Goal: Information Seeking & Learning: Check status

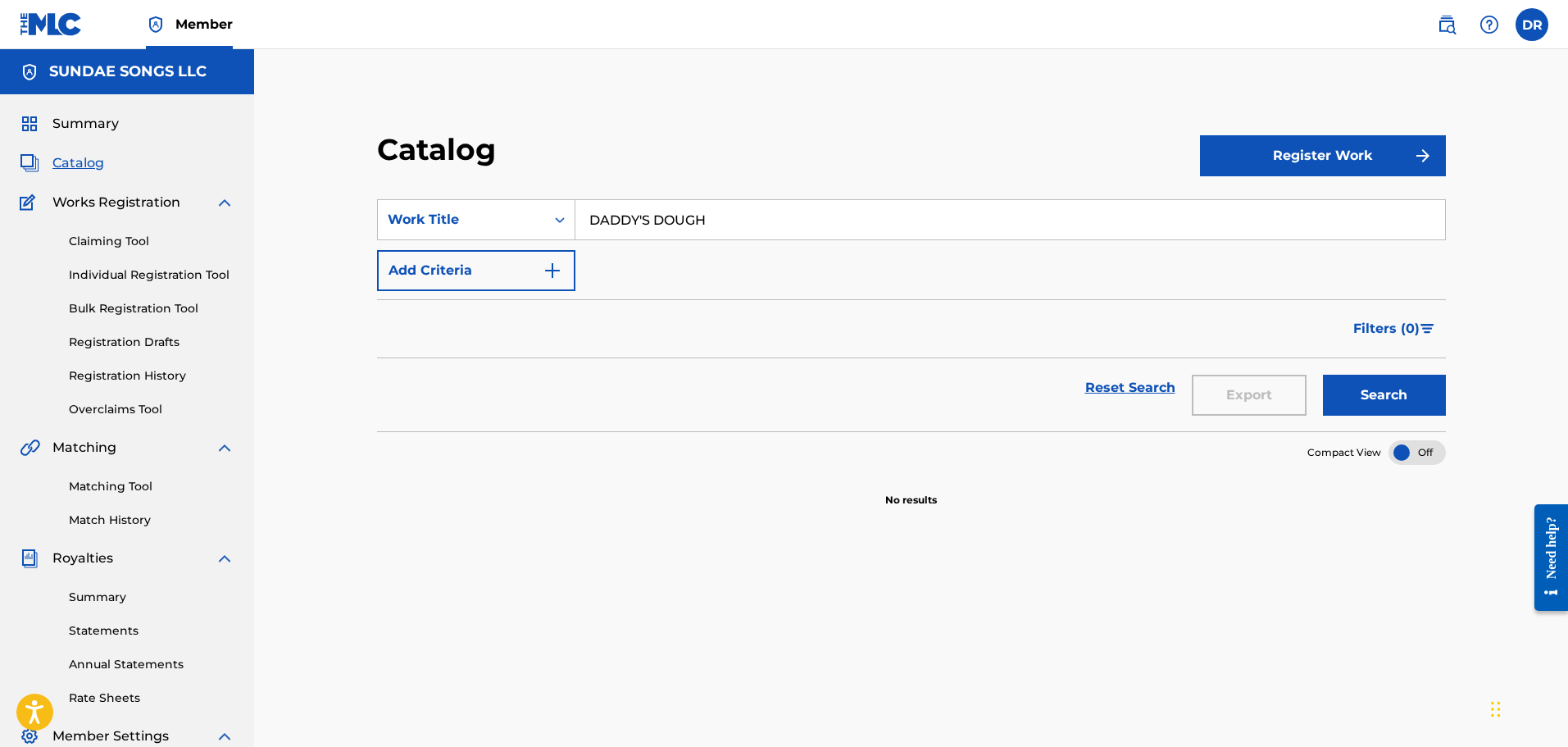
click at [132, 373] on link "Registration History" at bounding box center [152, 375] width 166 height 17
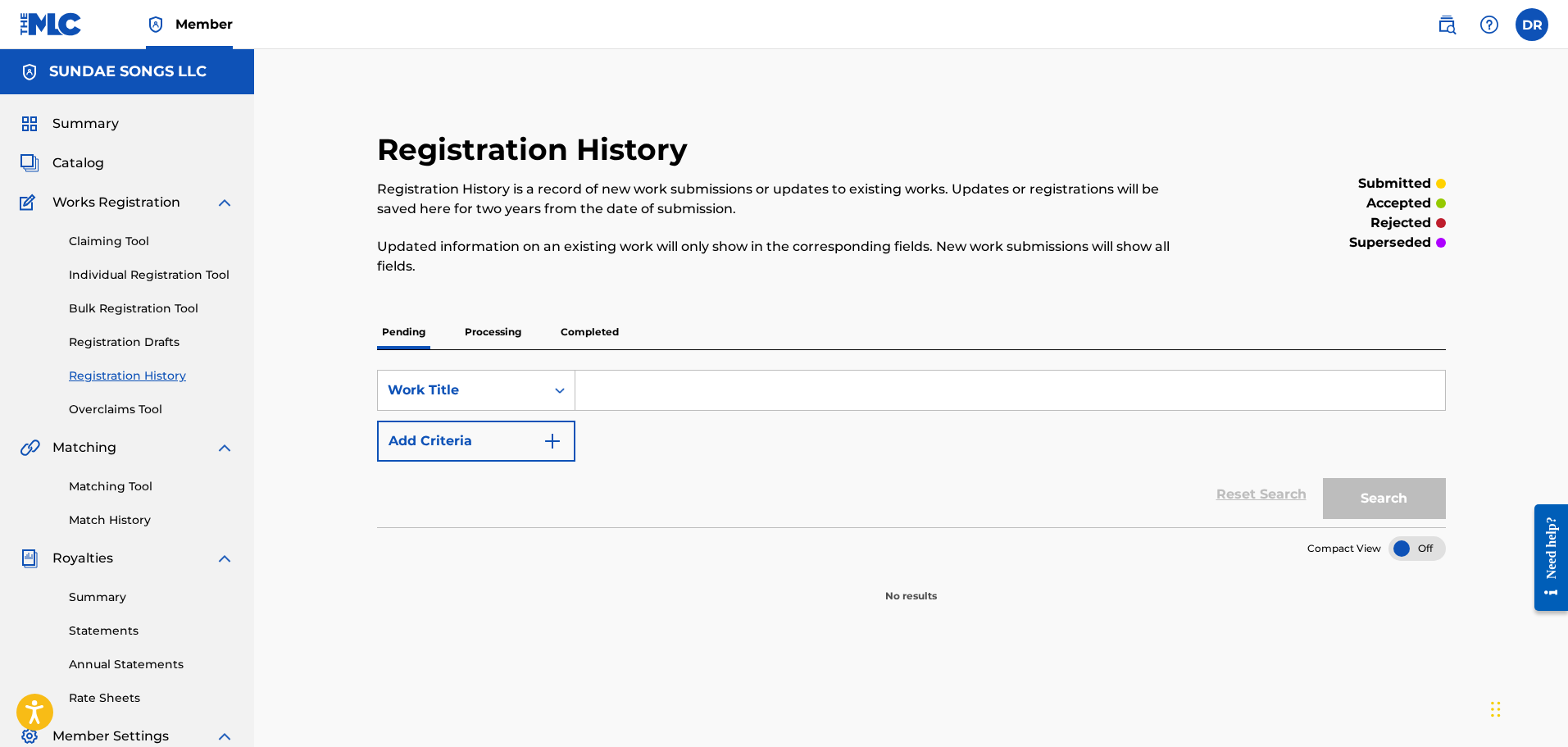
click at [499, 331] on p "Processing" at bounding box center [493, 332] width 67 height 34
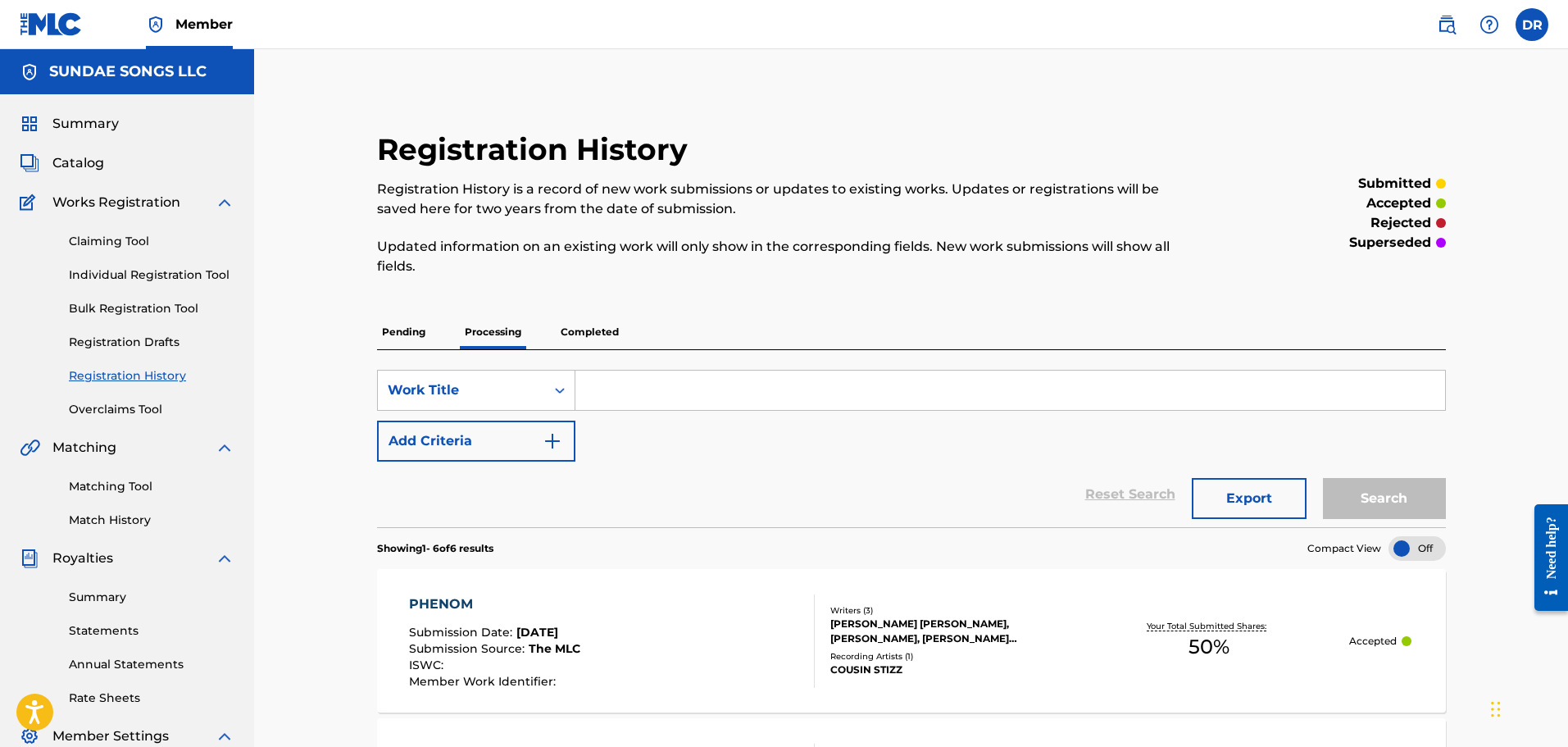
click at [592, 331] on p "Completed" at bounding box center [589, 332] width 68 height 34
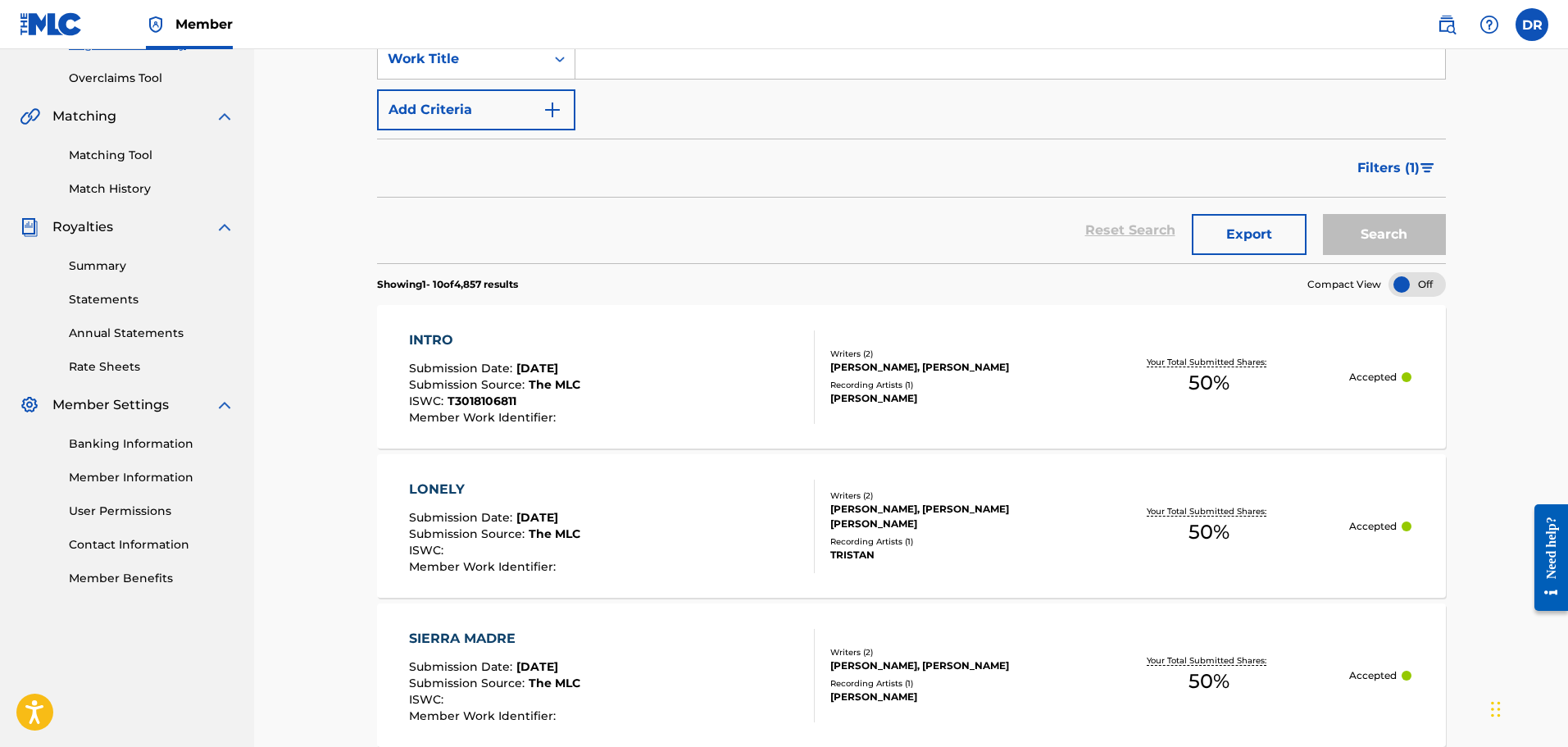
scroll to position [328, 0]
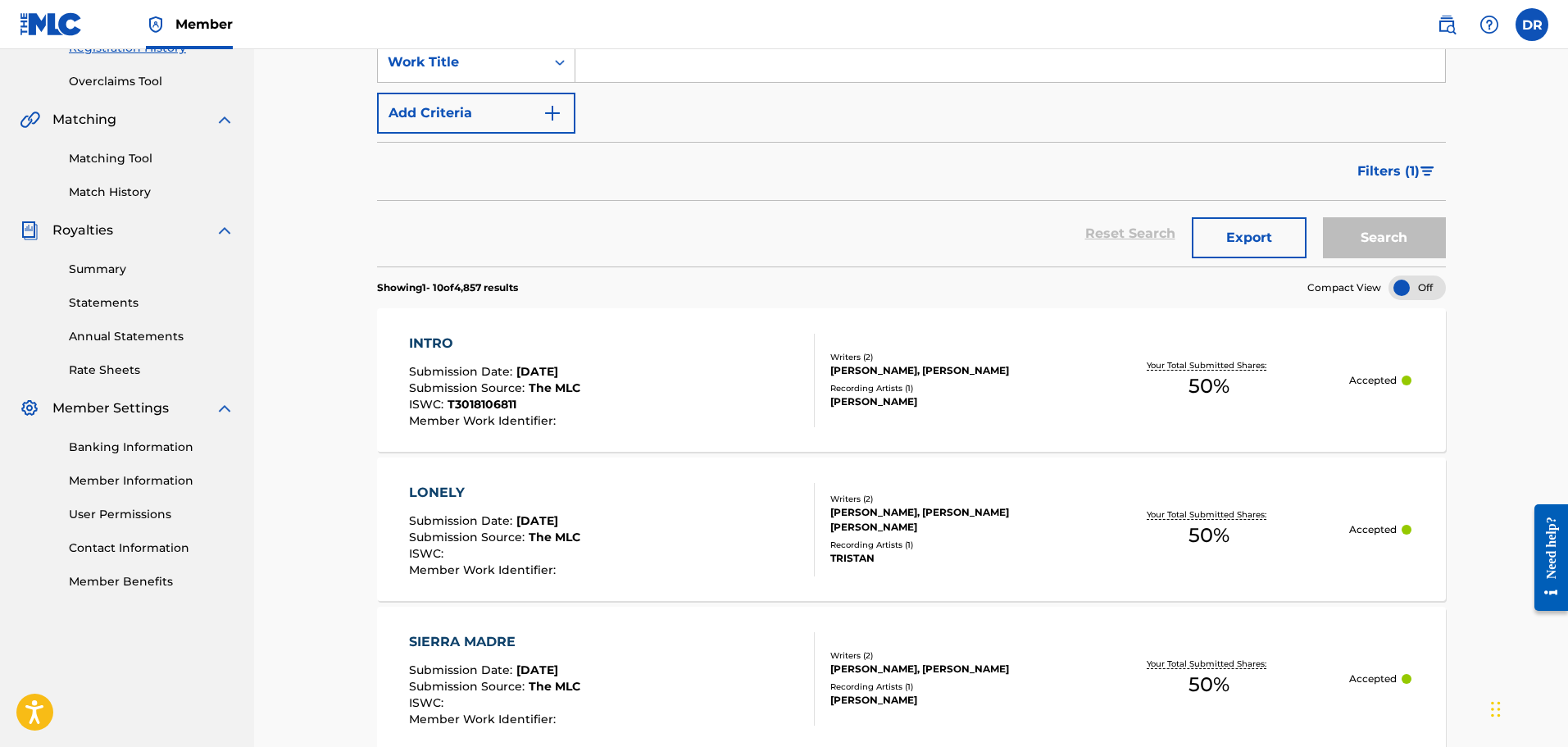
click at [122, 194] on link "Match History" at bounding box center [152, 192] width 166 height 17
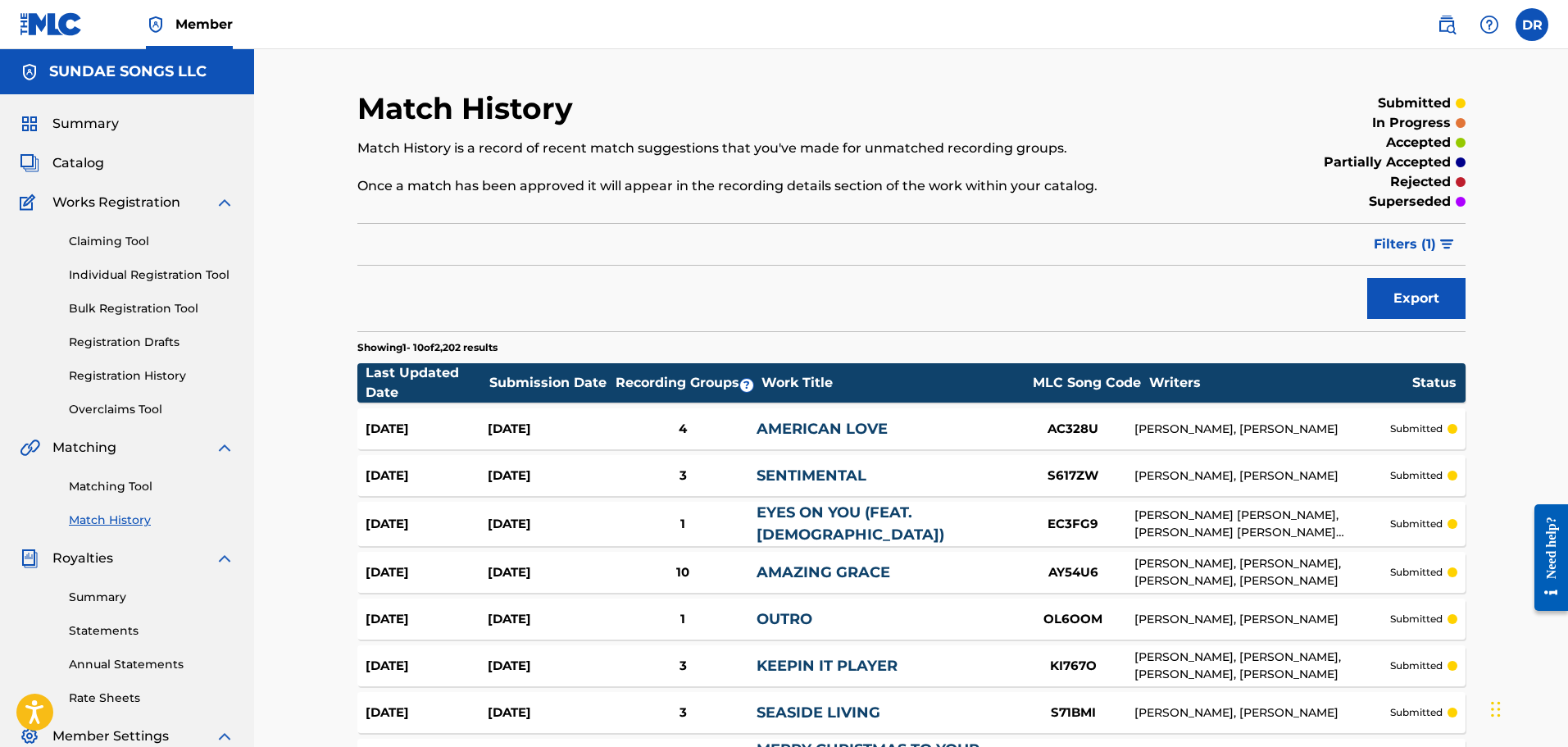
click at [1399, 239] on span "Filters ( 1 )" at bounding box center [1404, 244] width 62 height 20
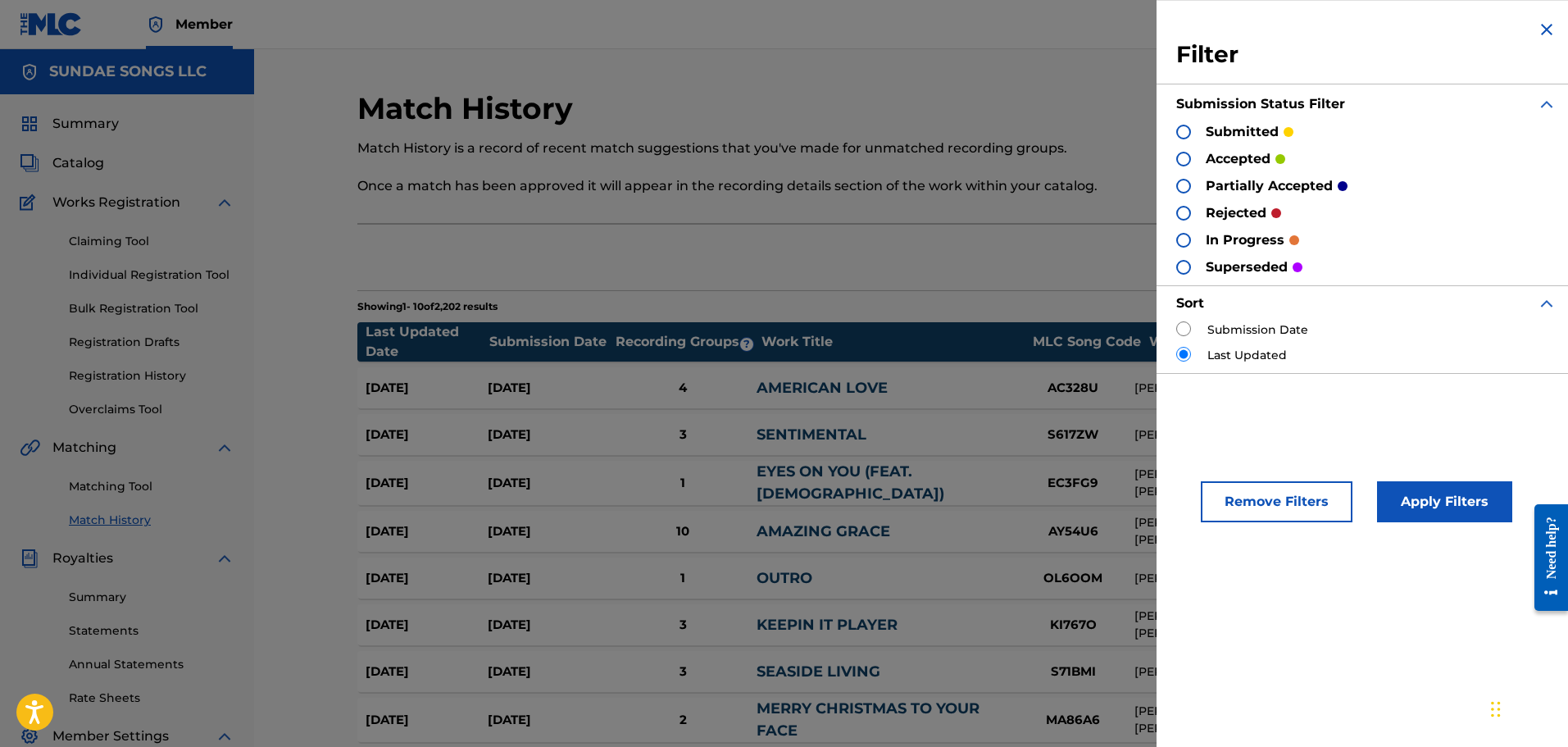
click at [1180, 325] on input "radio" at bounding box center [1183, 328] width 14 height 14
radio input "true"
click at [1451, 495] on button "Apply Filters" at bounding box center [1445, 501] width 135 height 41
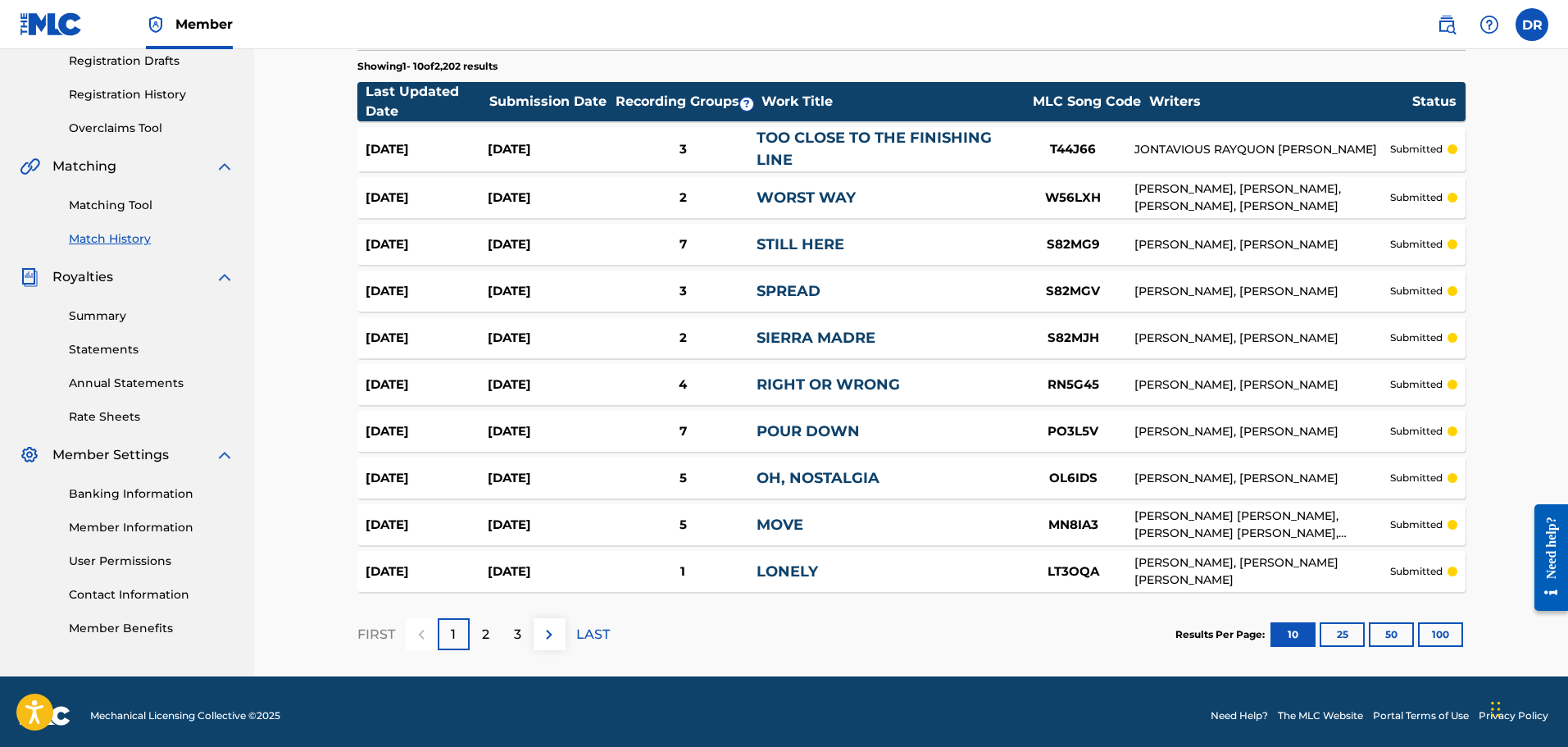
scroll to position [290, 0]
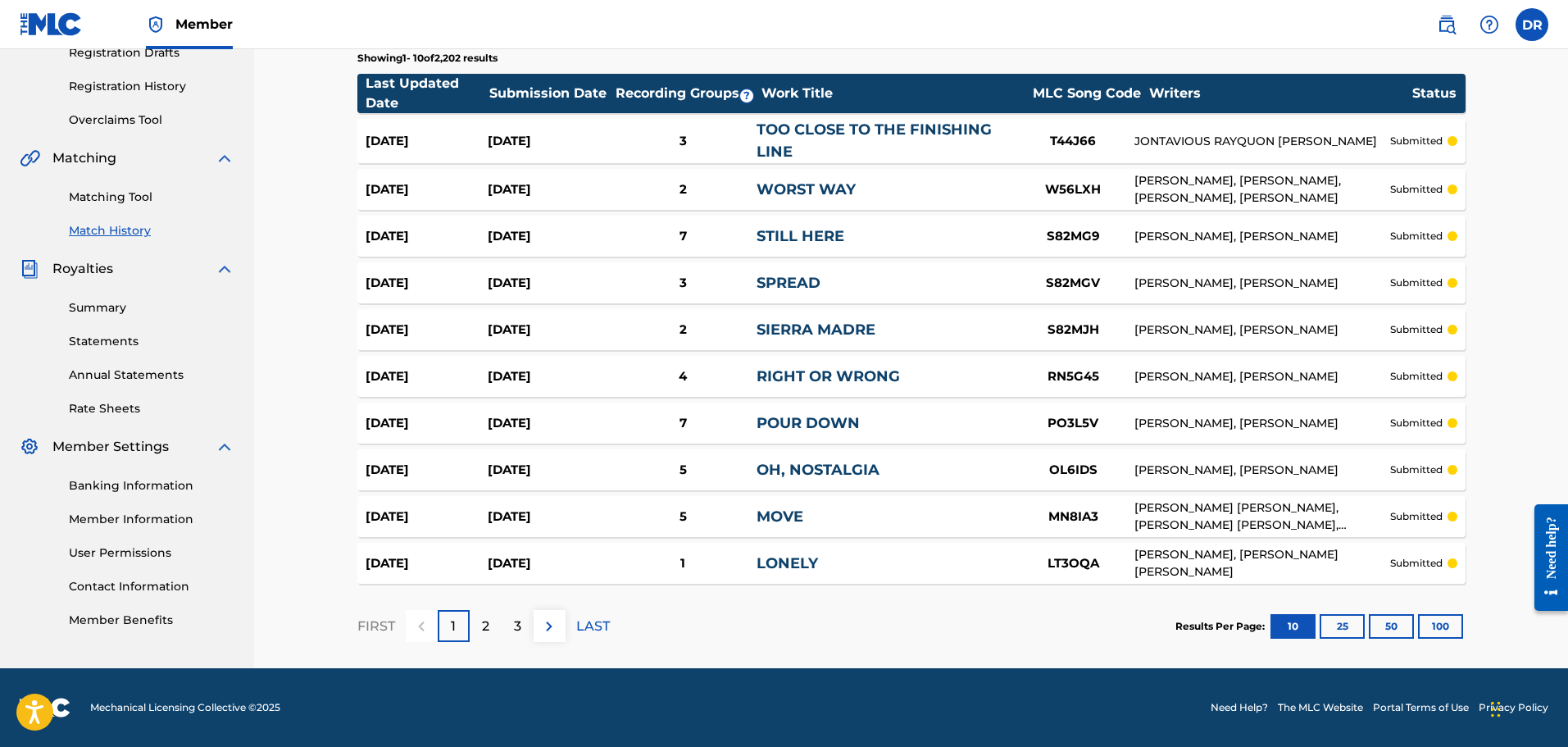
click at [1448, 628] on button "100" at bounding box center [1440, 626] width 45 height 25
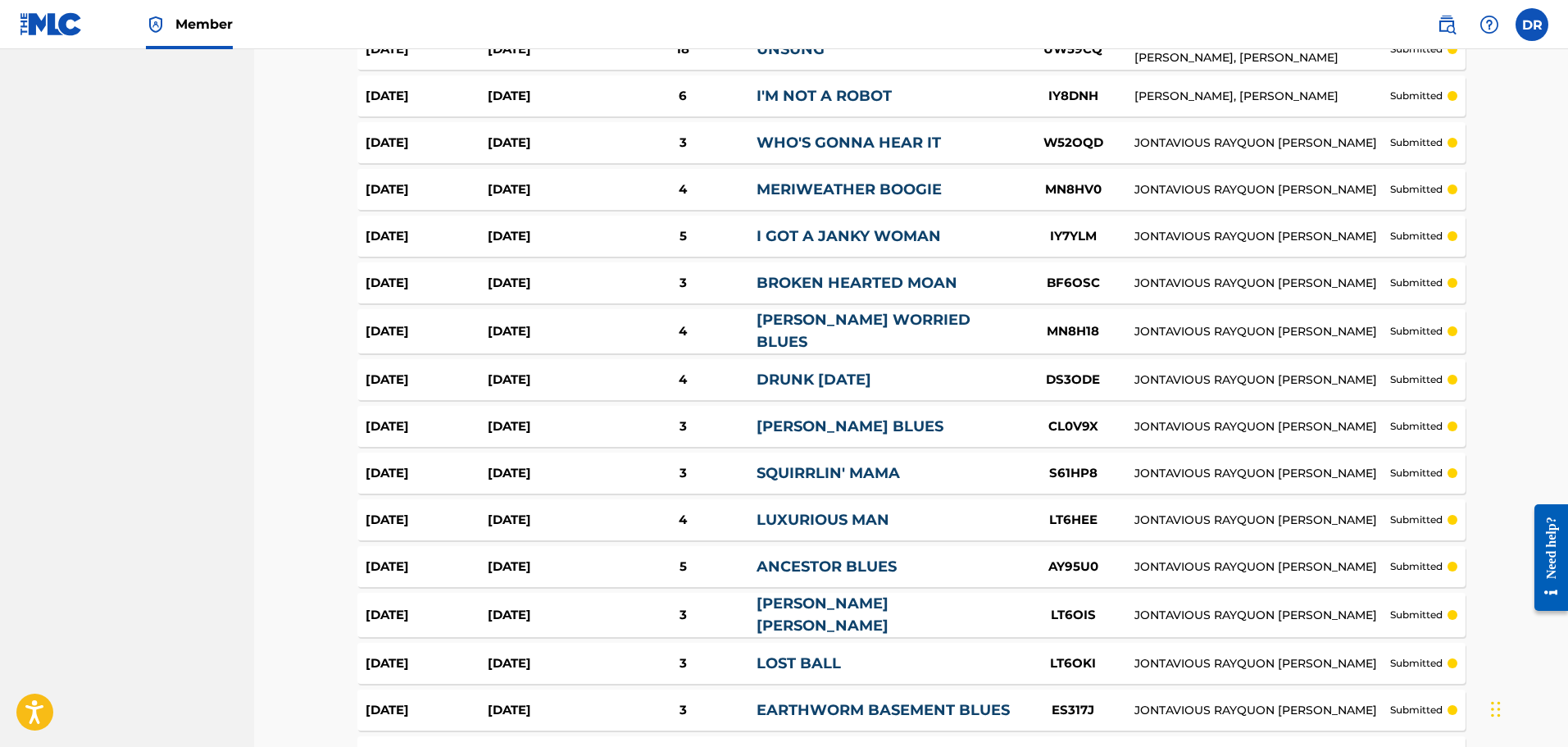
scroll to position [4510, 0]
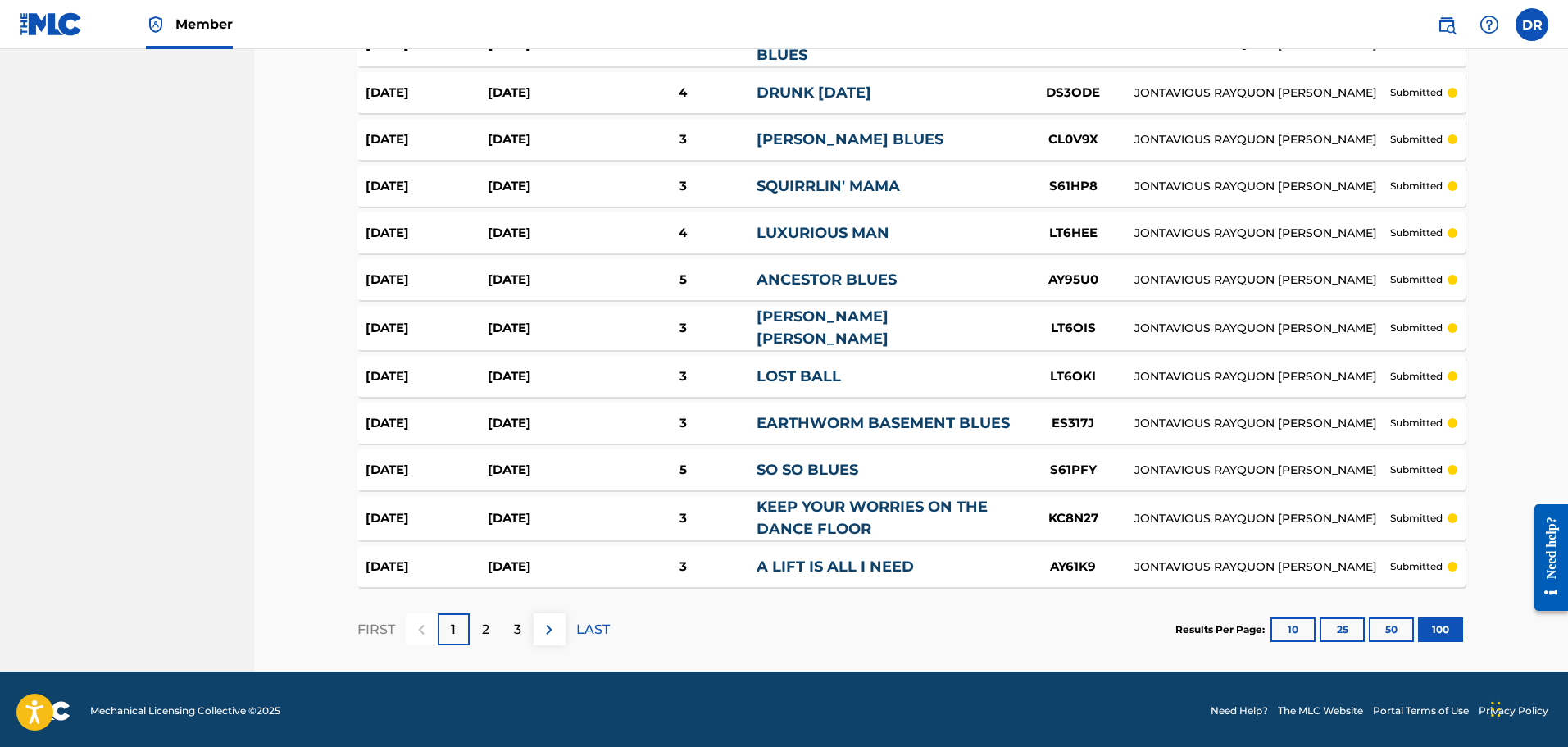
click at [518, 627] on p "3" at bounding box center [518, 629] width 8 height 20
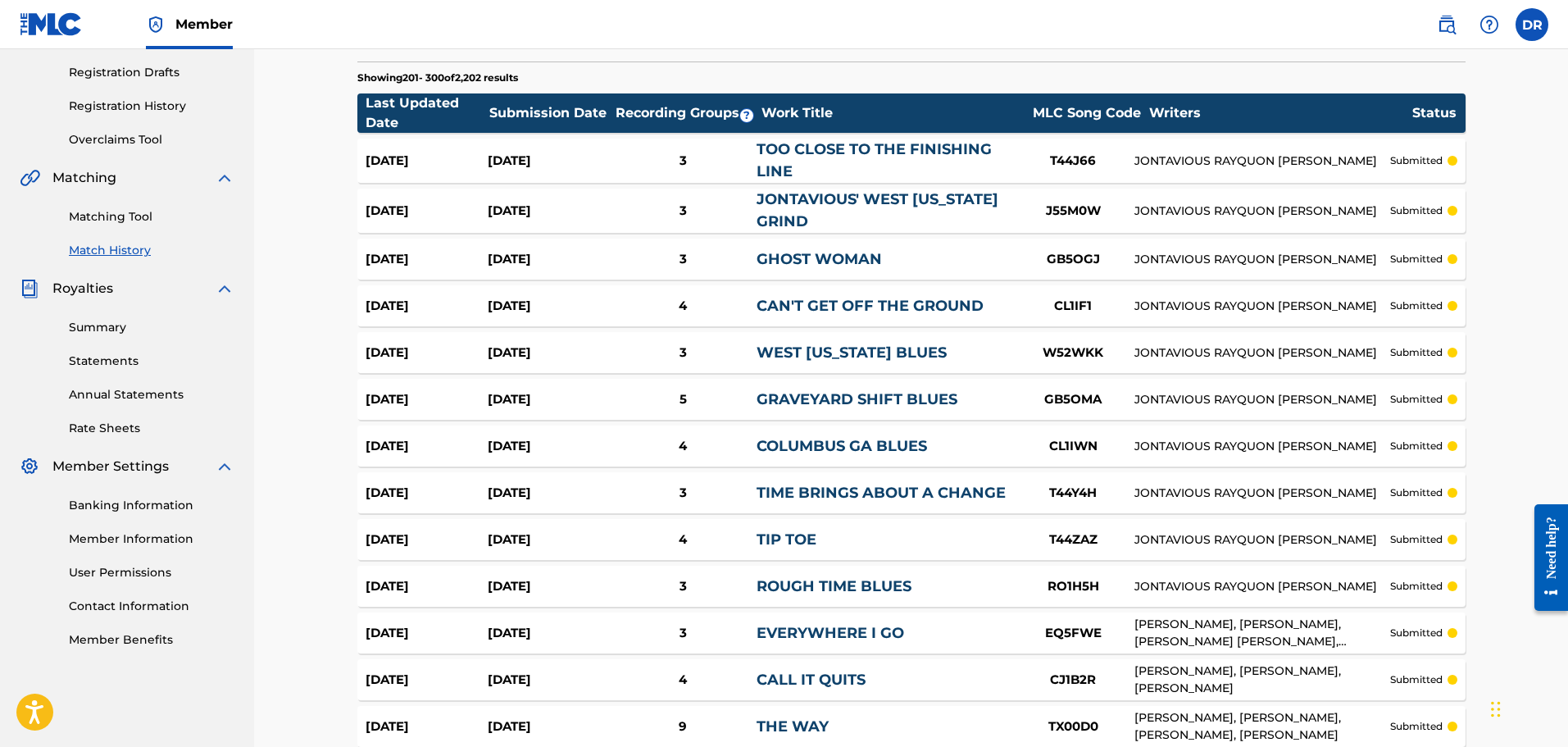
scroll to position [4496, 0]
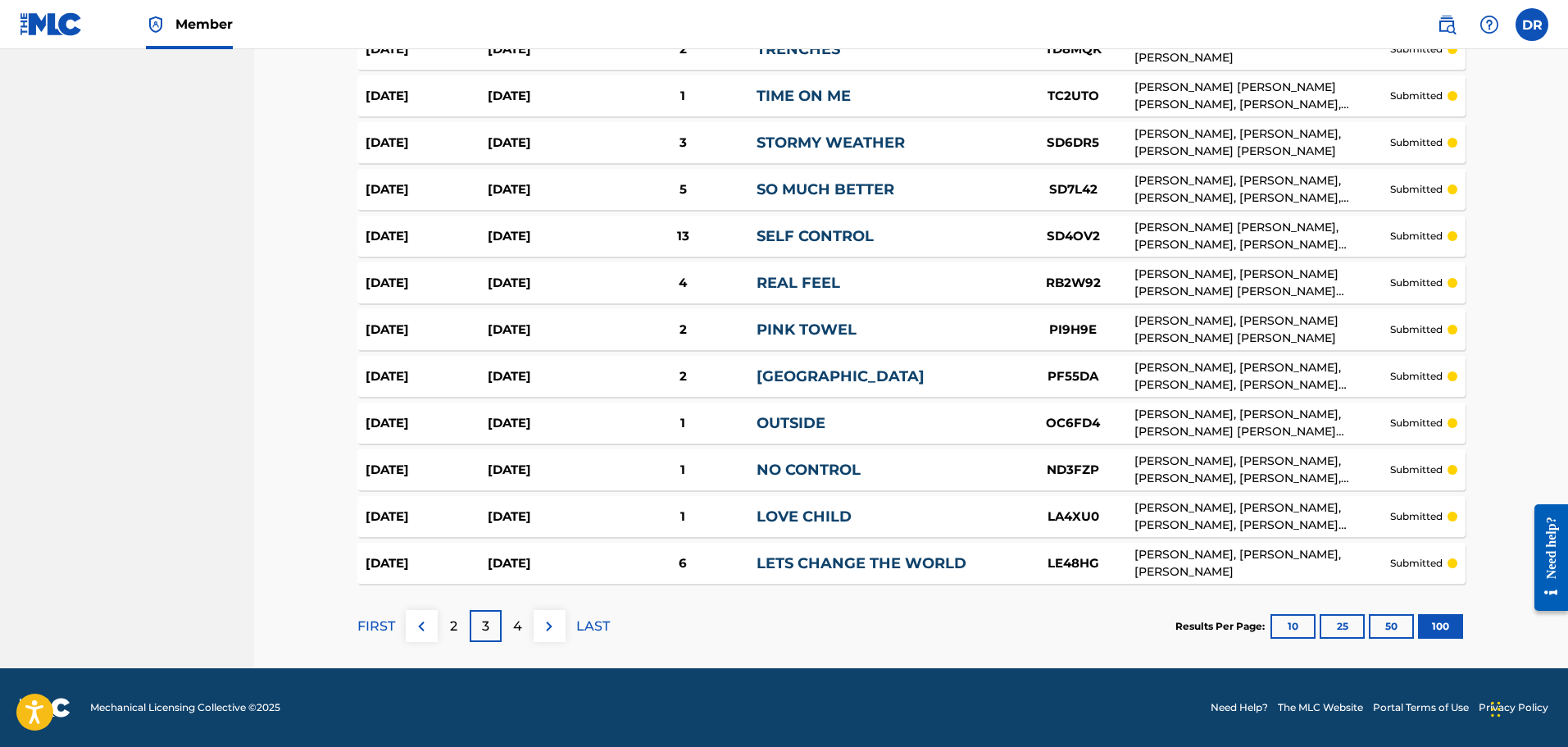
click at [518, 622] on p "4" at bounding box center [517, 626] width 9 height 20
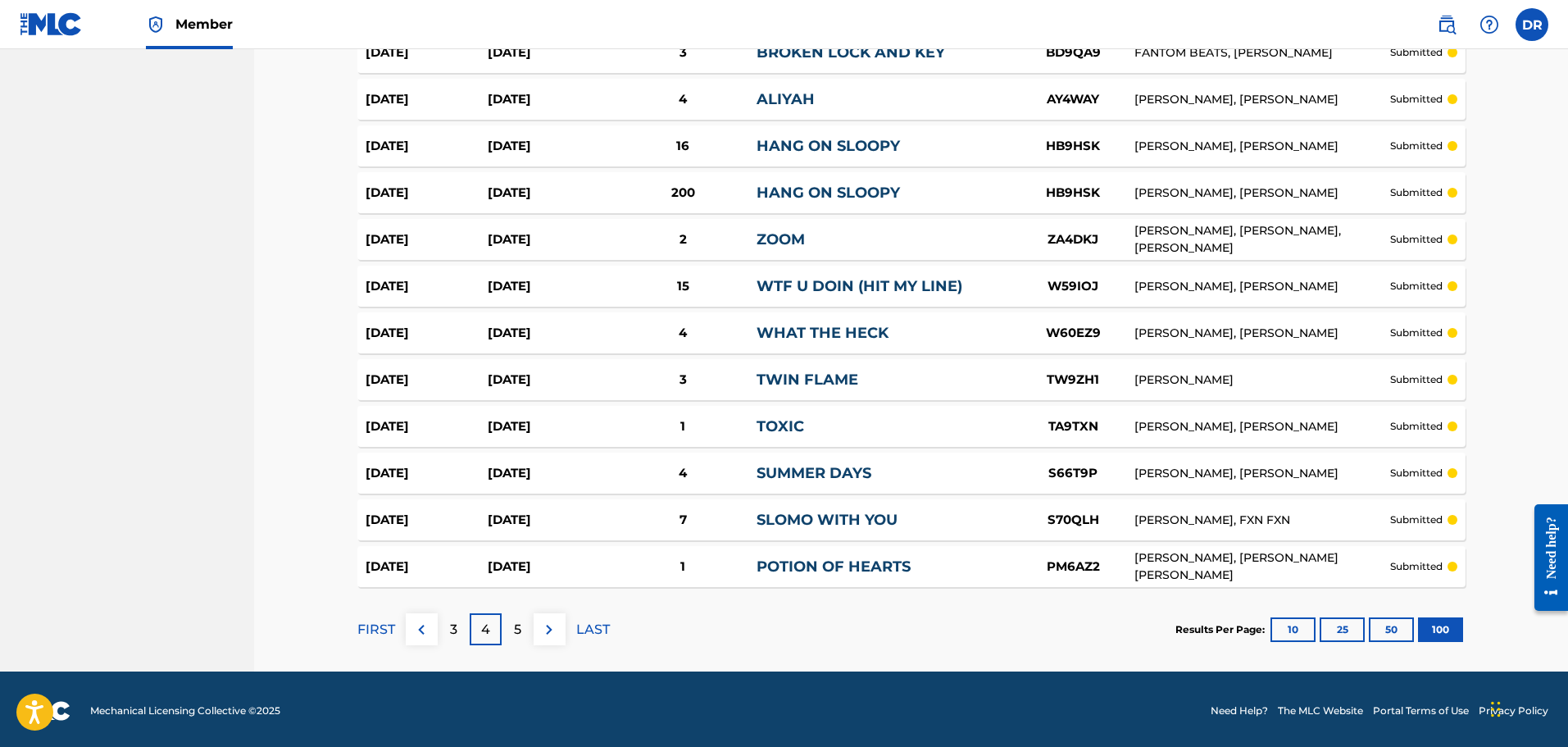
click at [515, 624] on p "5" at bounding box center [518, 629] width 8 height 20
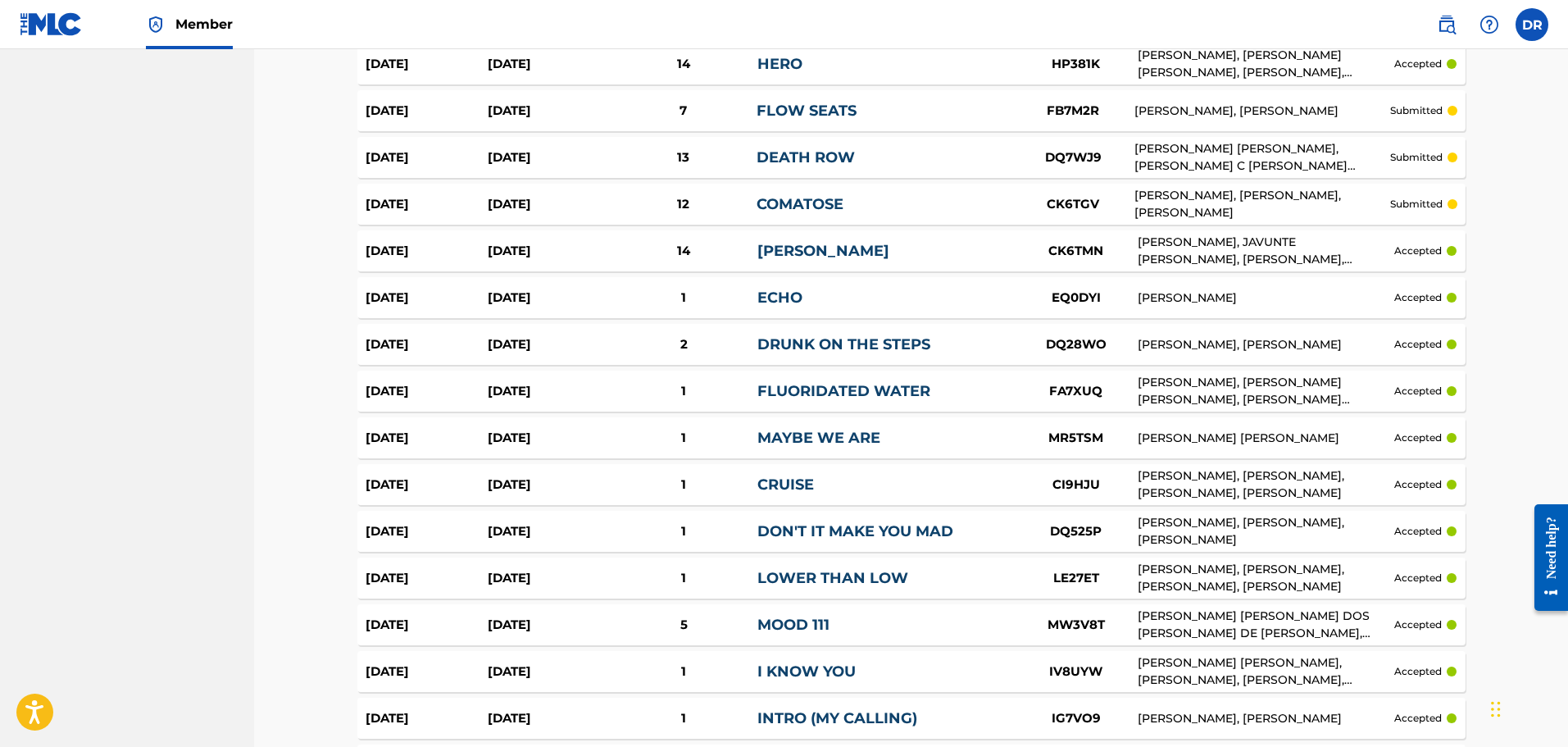
scroll to position [1789, 0]
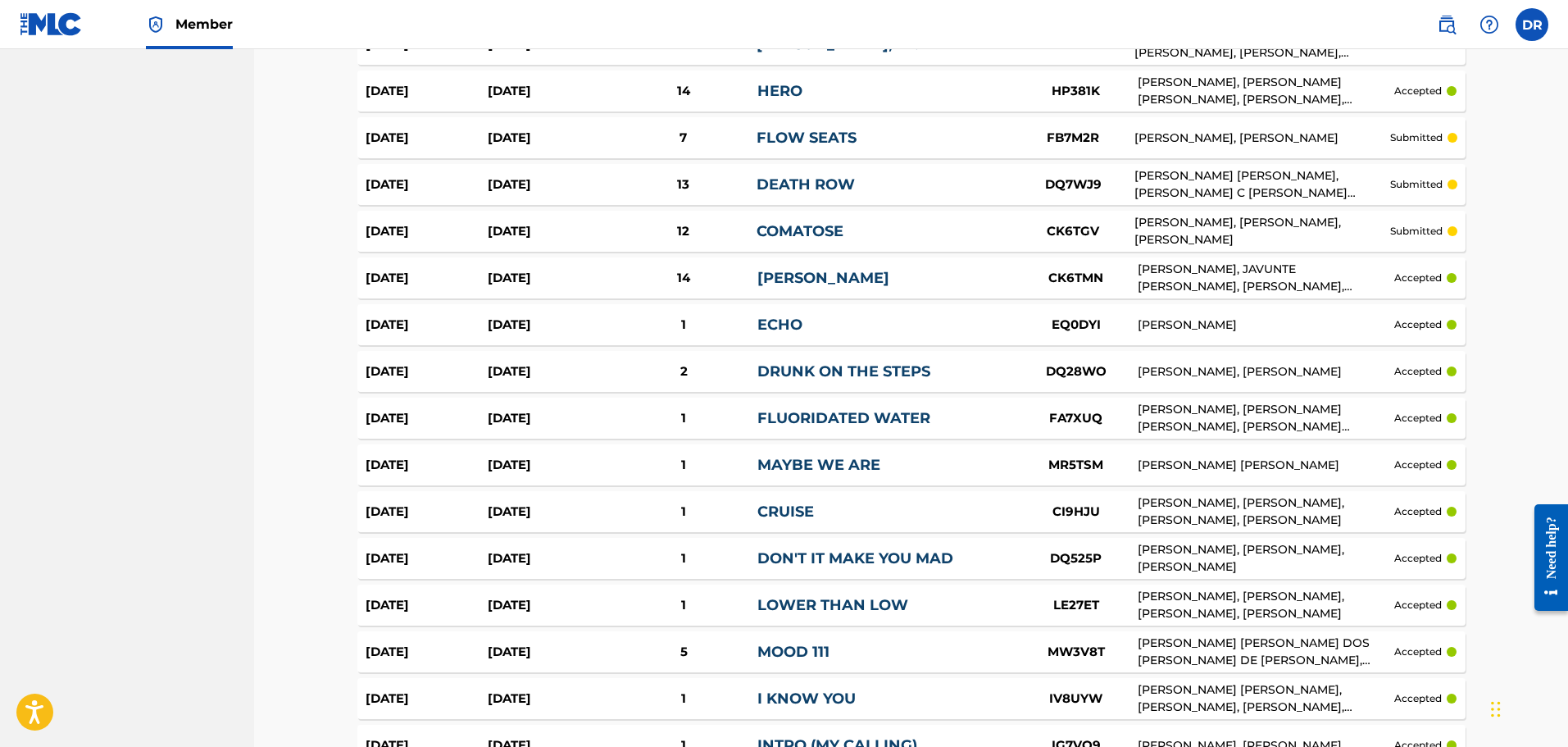
click at [1098, 222] on div "CK6TGV" at bounding box center [1072, 232] width 123 height 19
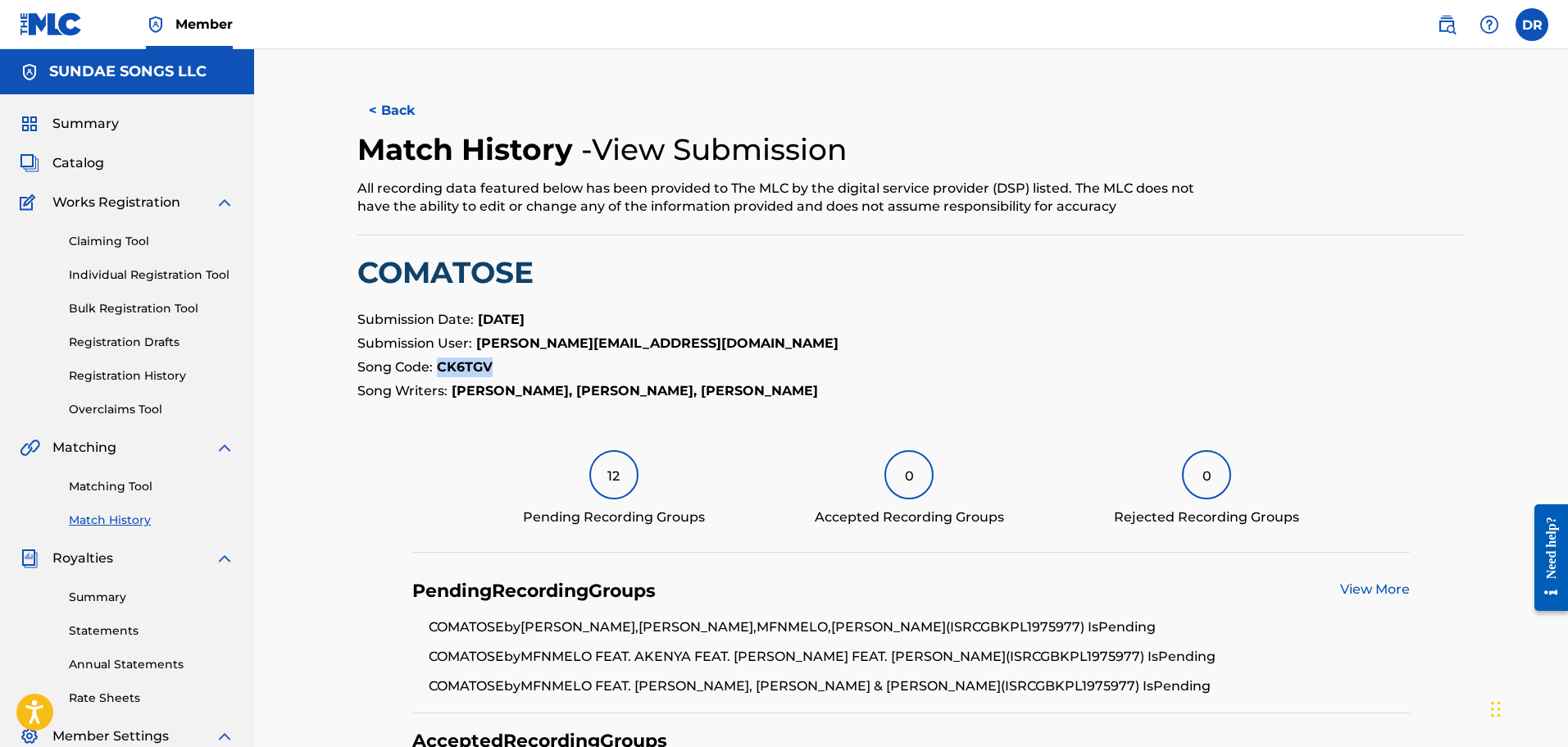
drag, startPoint x: 504, startPoint y: 370, endPoint x: 437, endPoint y: 370, distance: 67.0
click at [437, 370] on p "Song Code: CK6TGV" at bounding box center [911, 367] width 1109 height 20
copy strong "CK6TGV"
click at [73, 159] on span "Catalog" at bounding box center [78, 163] width 51 height 20
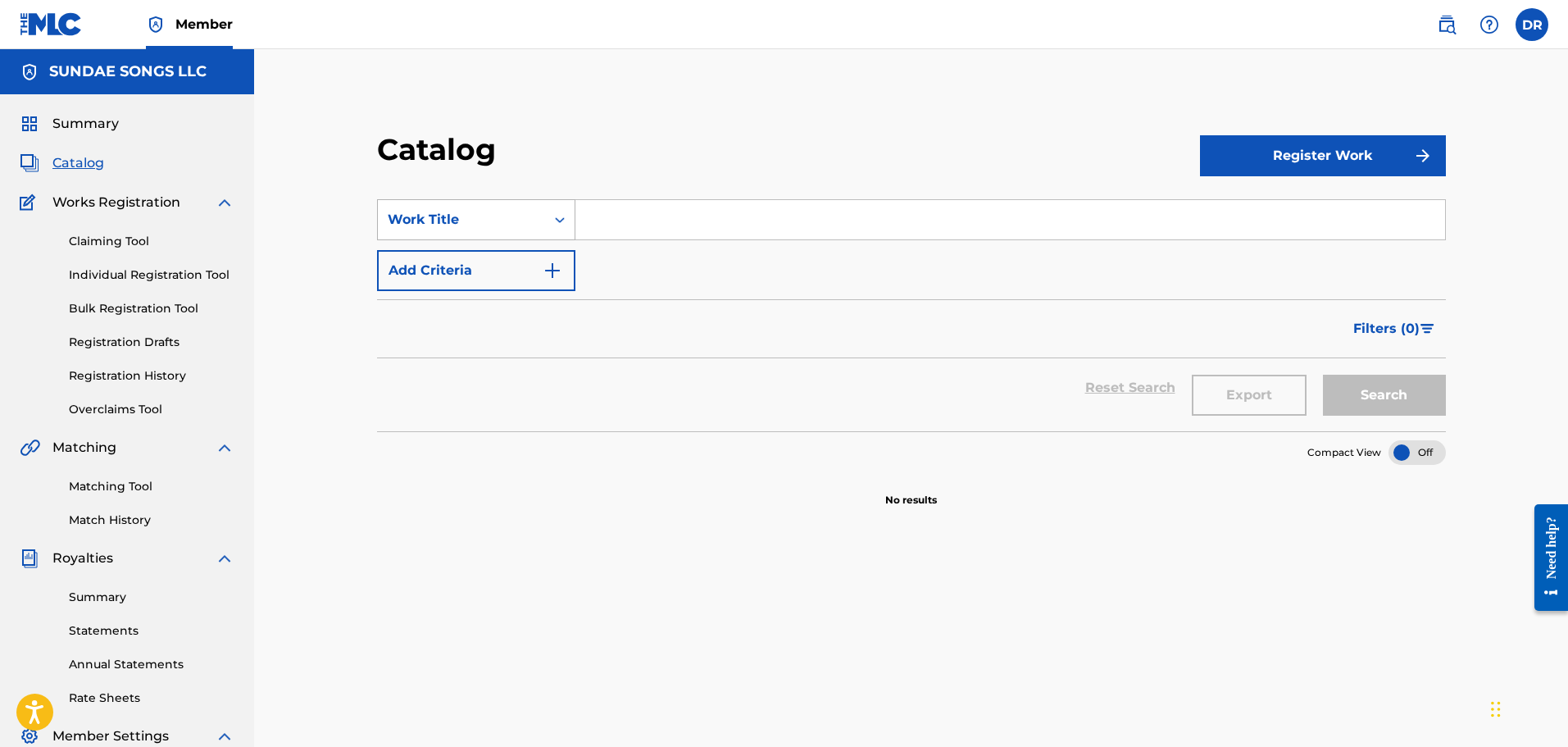
click at [521, 219] on div "Work Title" at bounding box center [461, 219] width 148 height 20
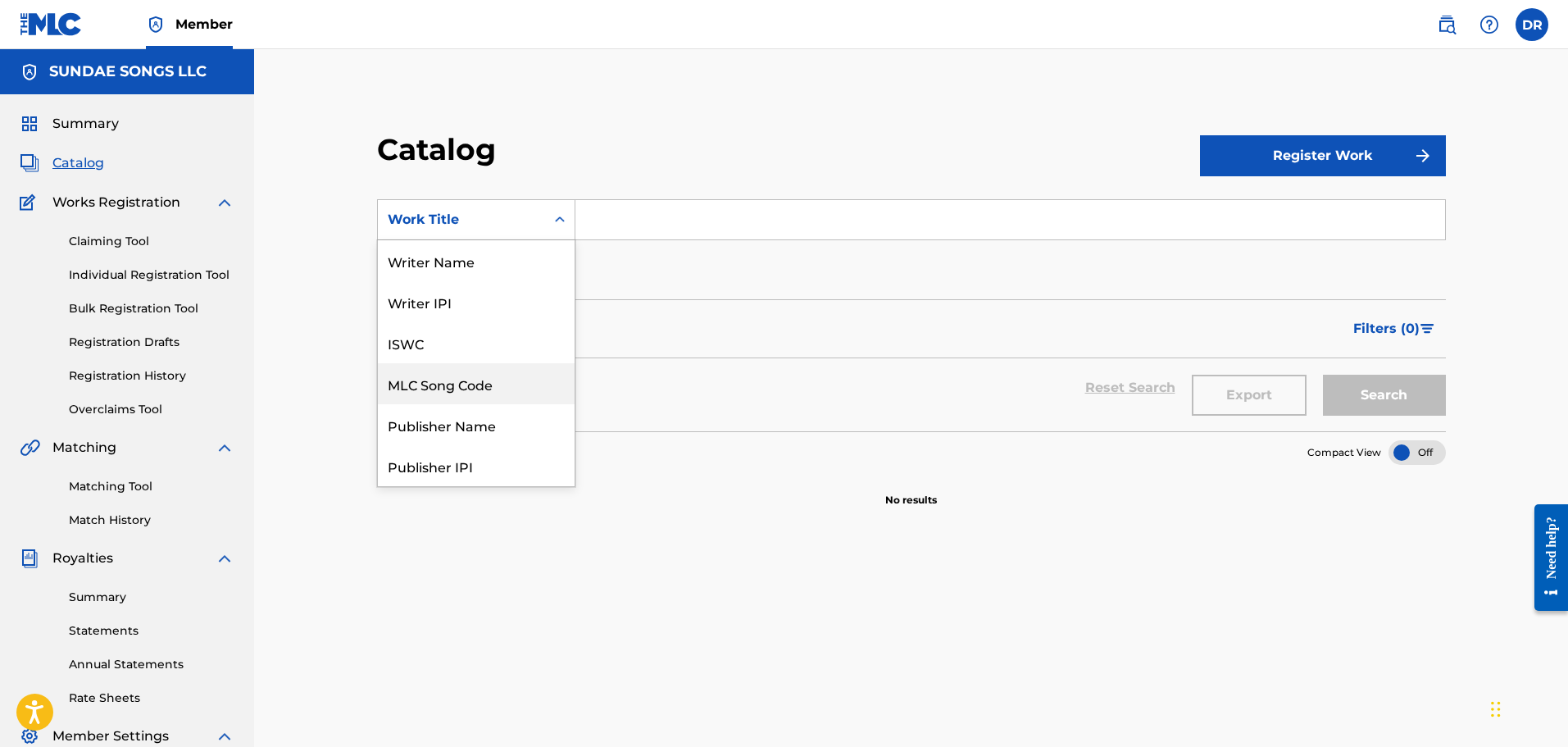
drag, startPoint x: 485, startPoint y: 394, endPoint x: 515, endPoint y: 375, distance: 35.5
click at [486, 394] on div "MLC Song Code" at bounding box center [476, 383] width 196 height 41
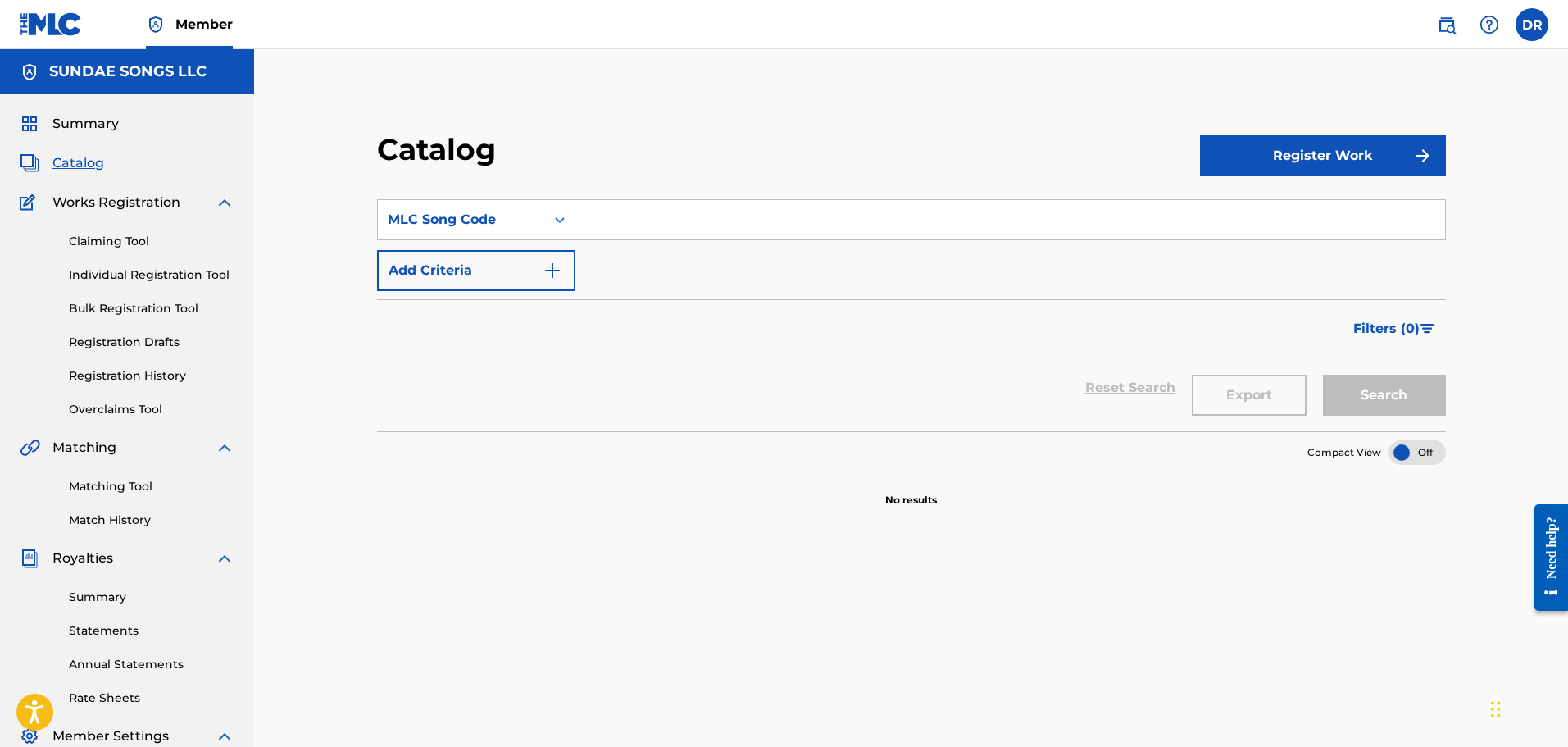
paste input "CK6TGV"
type input "CK6TGV"
click at [1334, 404] on button "Search" at bounding box center [1384, 394] width 123 height 41
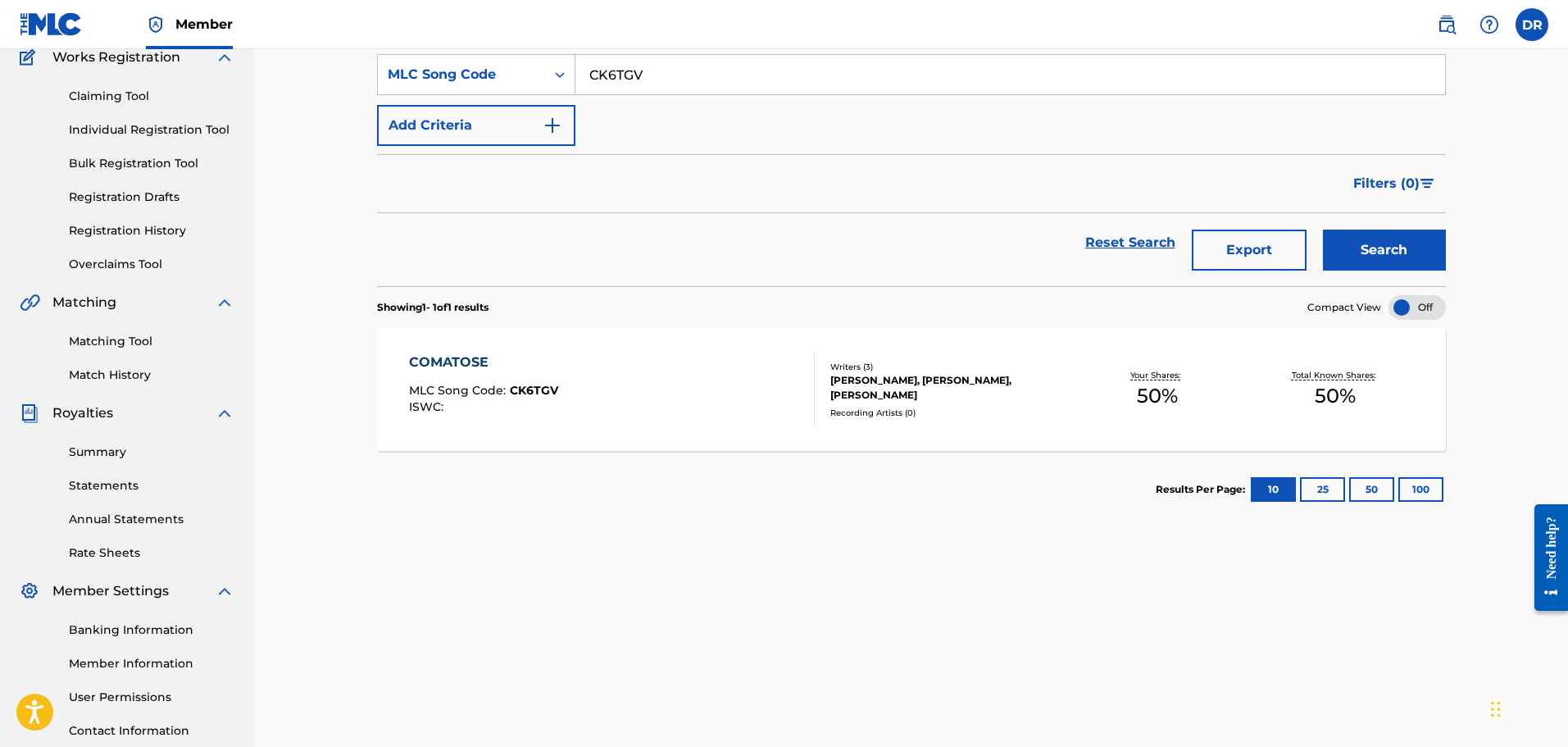
scroll to position [164, 0]
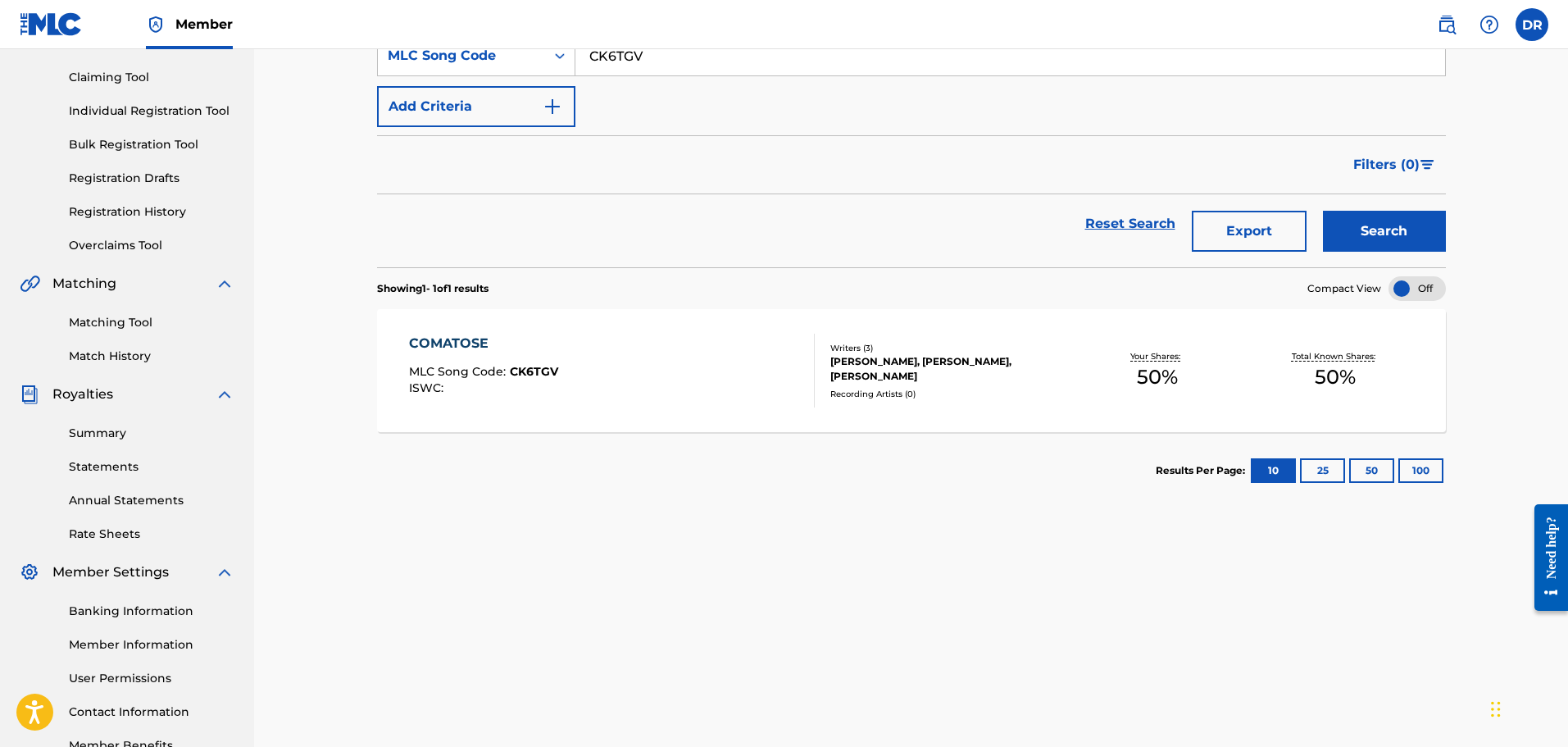
click at [472, 339] on div "COMATOSE" at bounding box center [483, 343] width 150 height 20
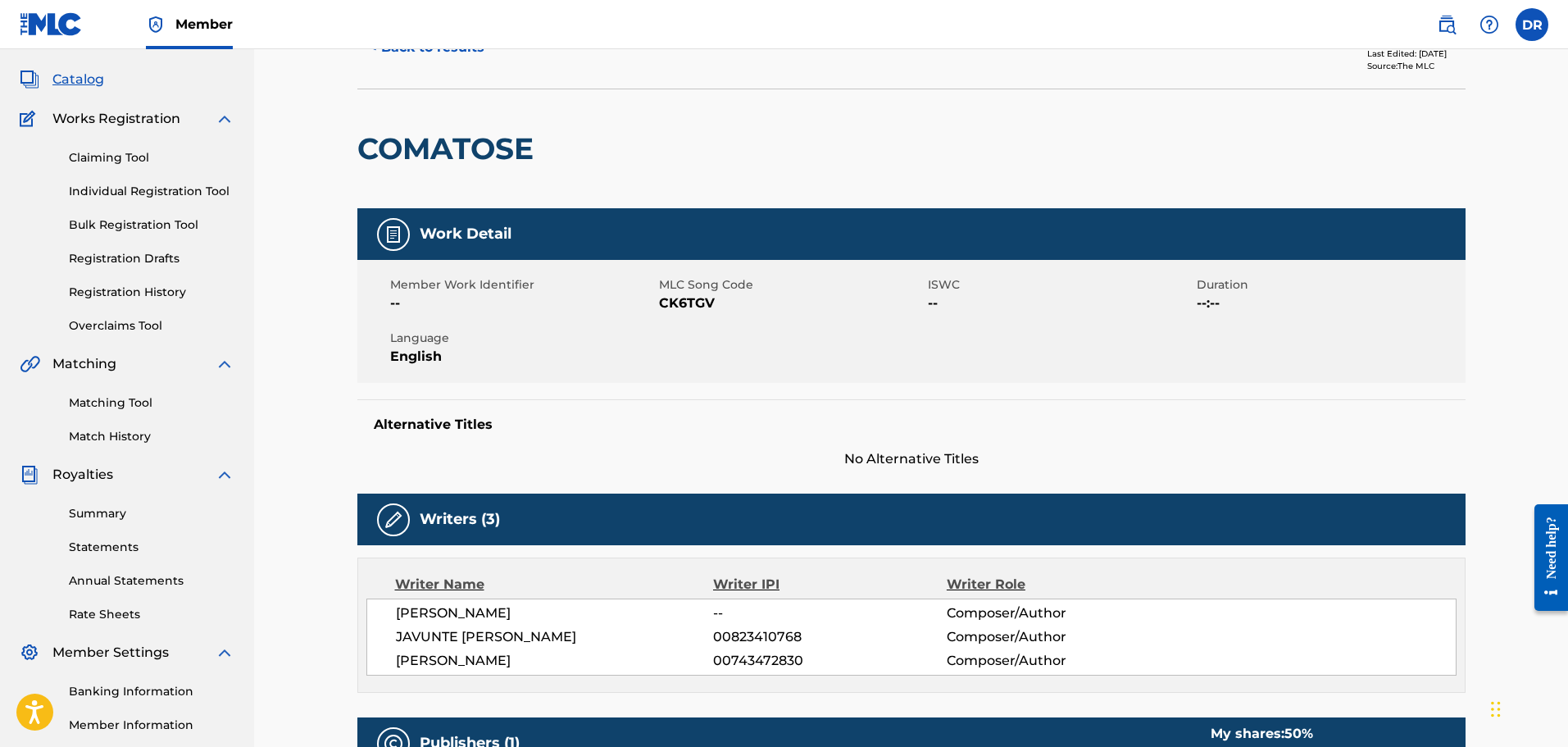
scroll to position [82, 0]
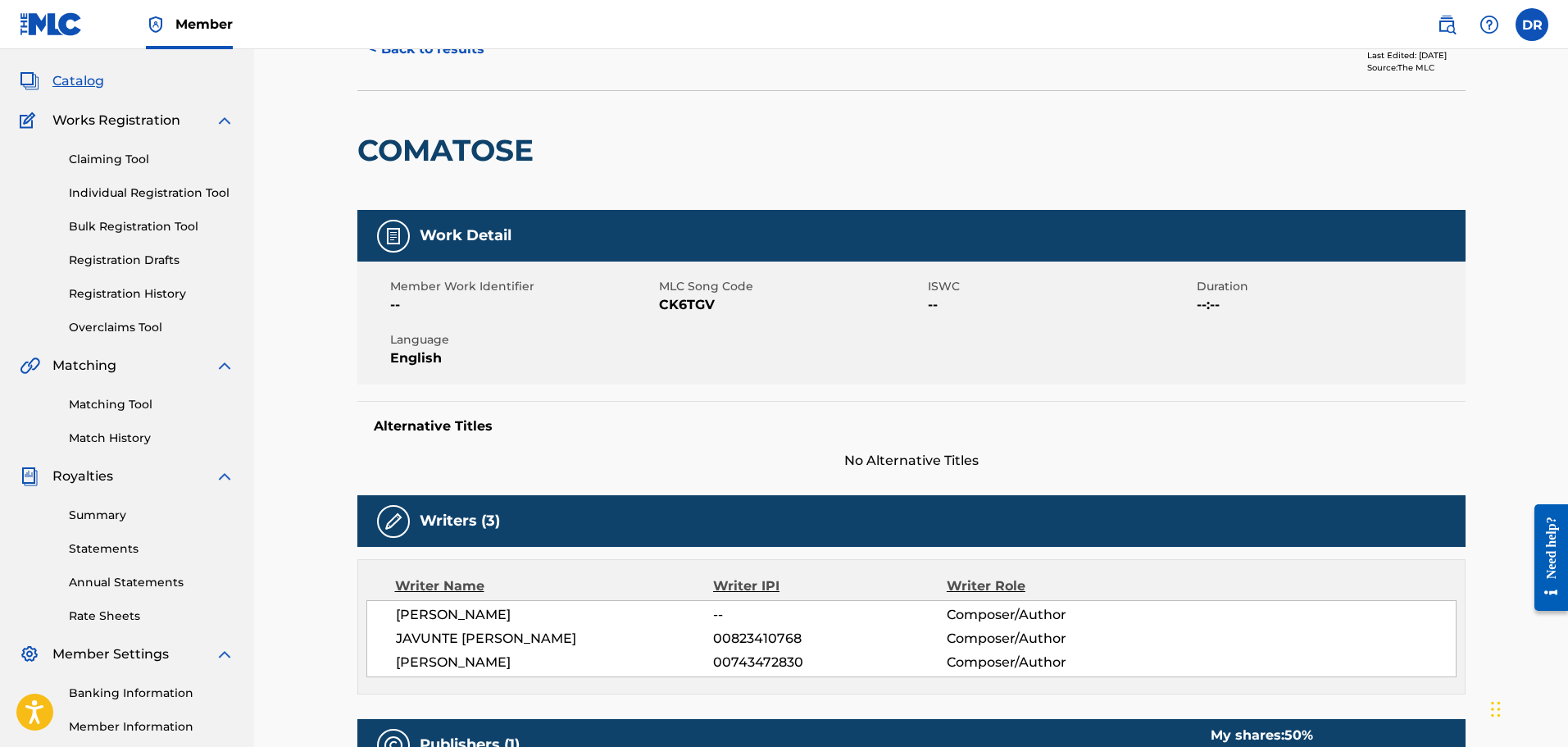
click at [109, 159] on link "Claiming Tool" at bounding box center [152, 159] width 166 height 17
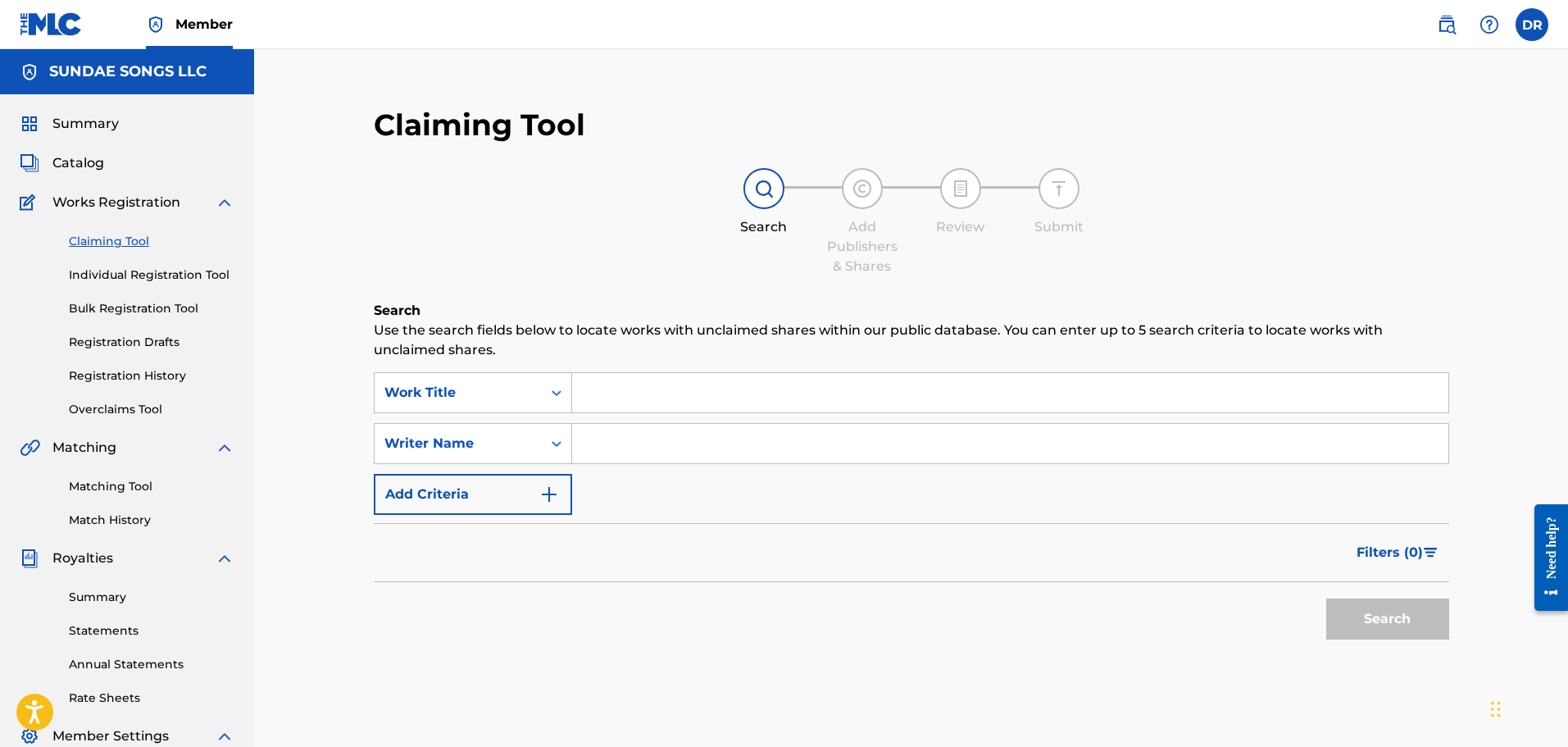
drag, startPoint x: 114, startPoint y: 483, endPoint x: 123, endPoint y: 480, distance: 9.5
click at [115, 483] on link "Matching Tool" at bounding box center [152, 486] width 166 height 17
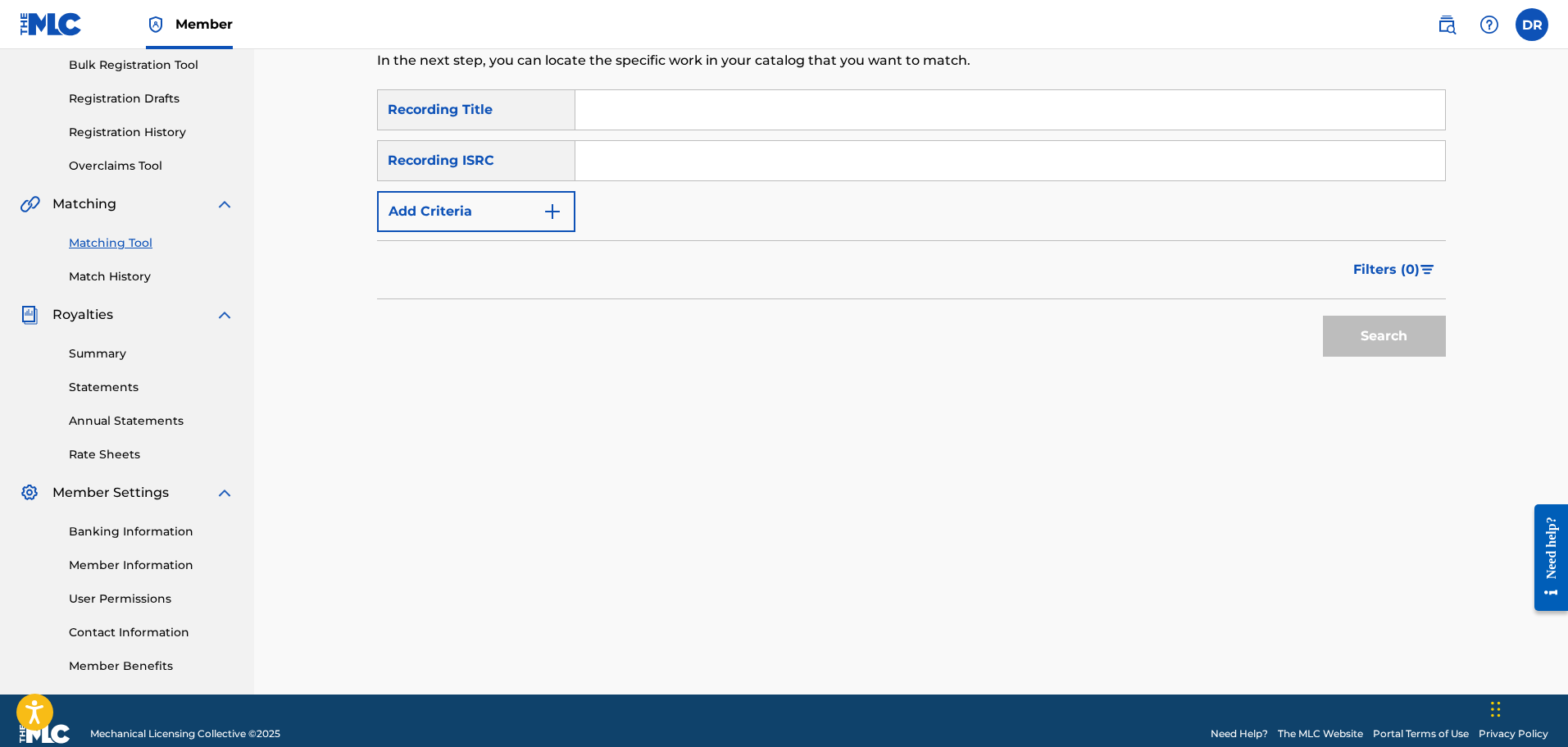
scroll to position [246, 0]
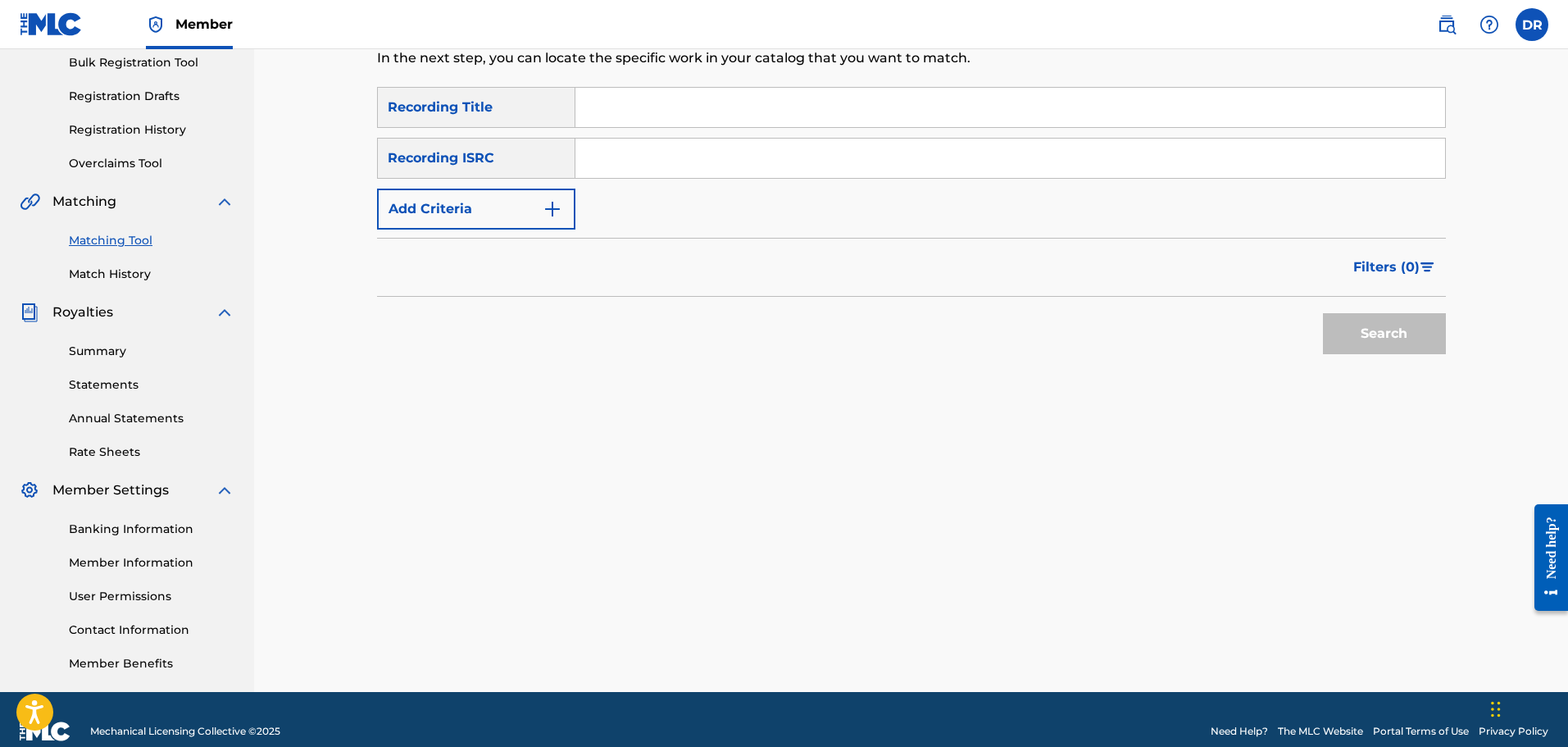
click at [118, 353] on link "Summary" at bounding box center [152, 352] width 166 height 17
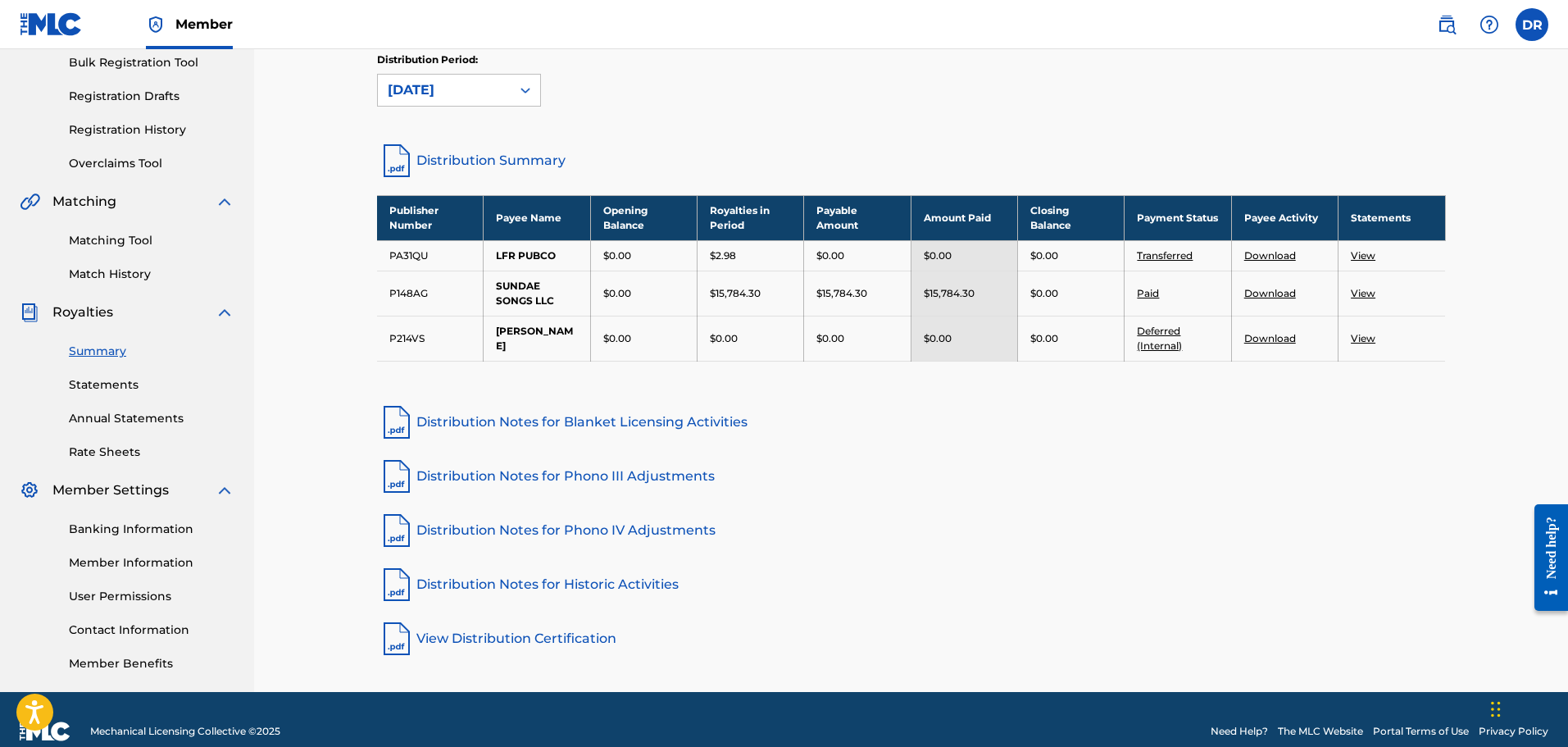
scroll to position [270, 0]
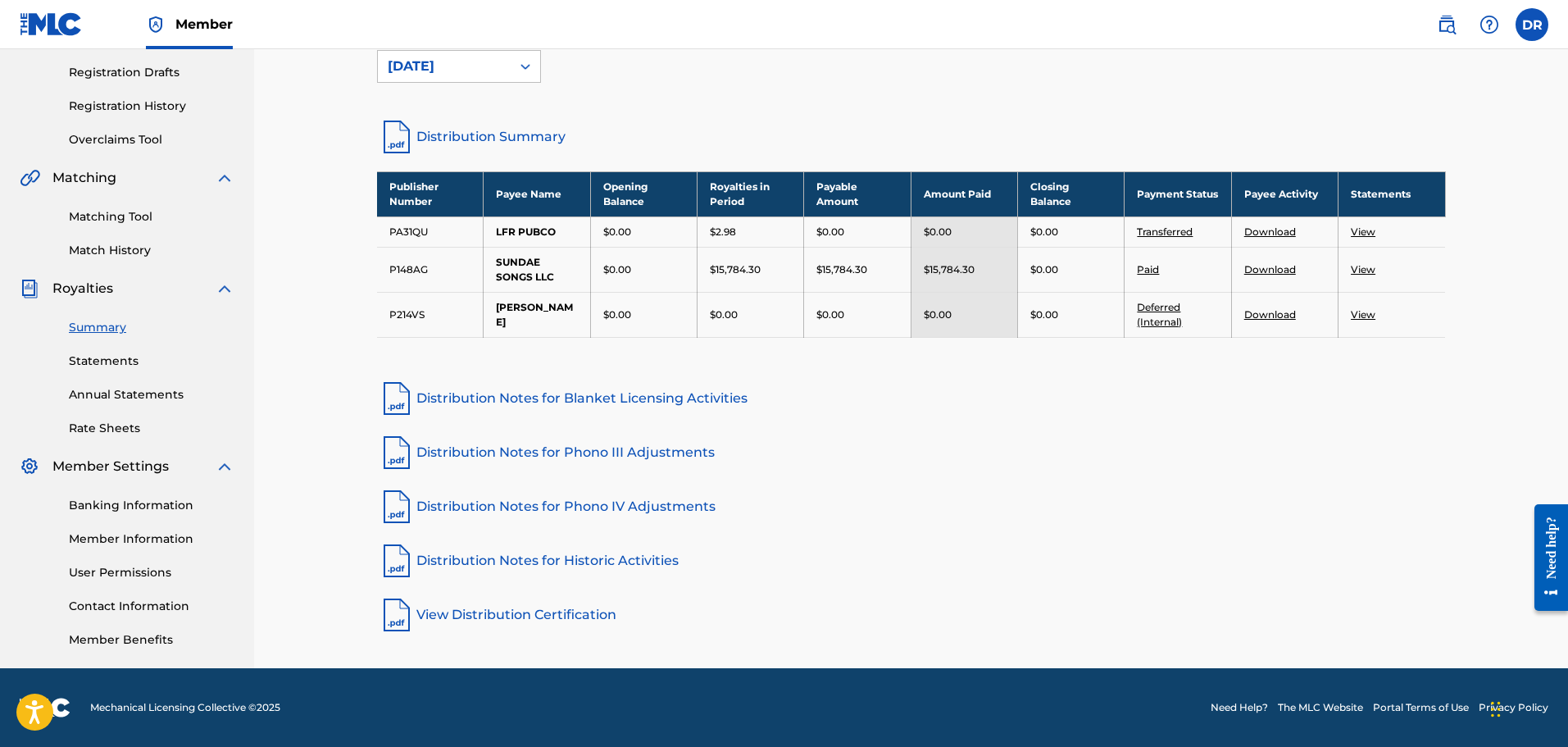
click at [595, 561] on link "Distribution Notes for Historic Activities" at bounding box center [912, 560] width 1069 height 39
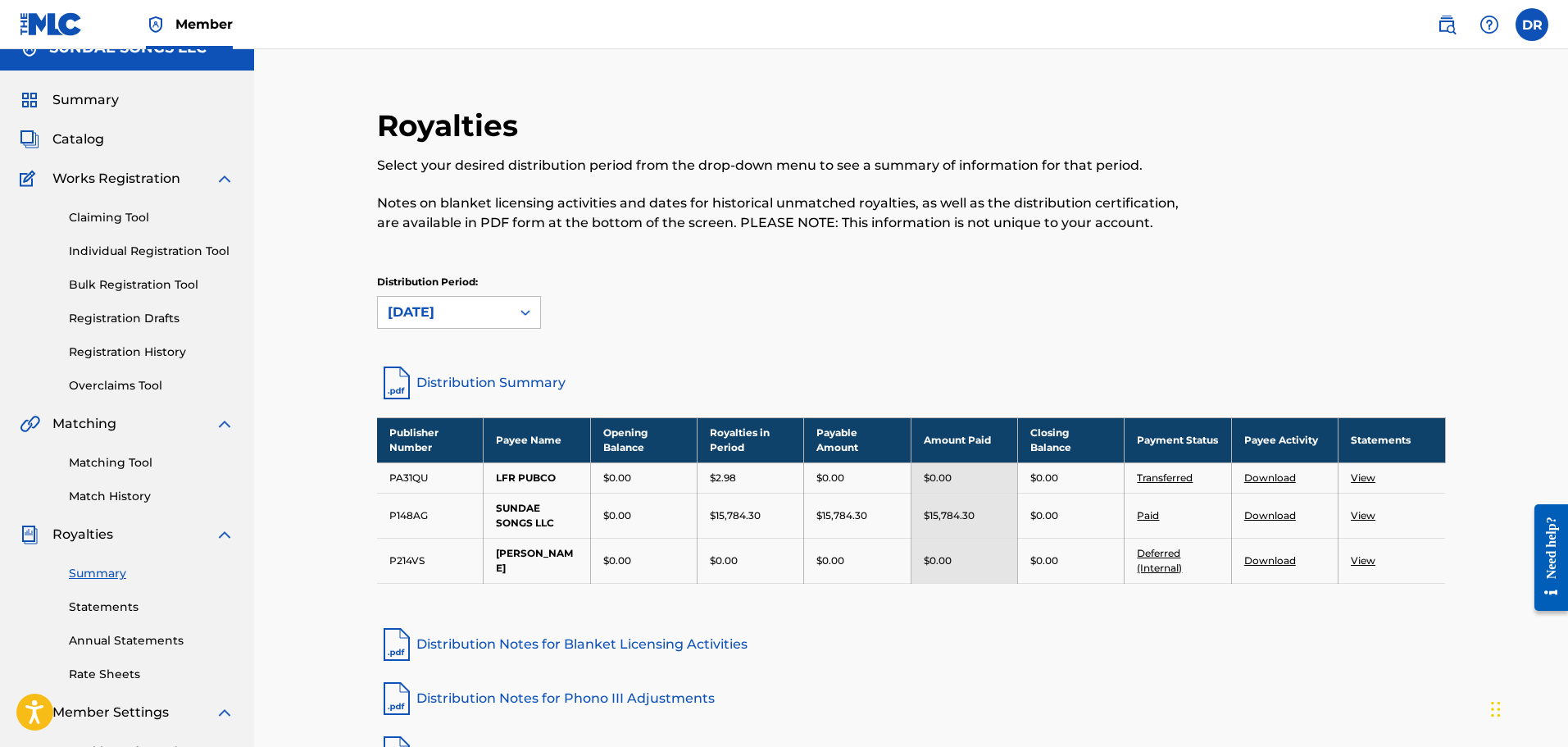
scroll to position [0, 0]
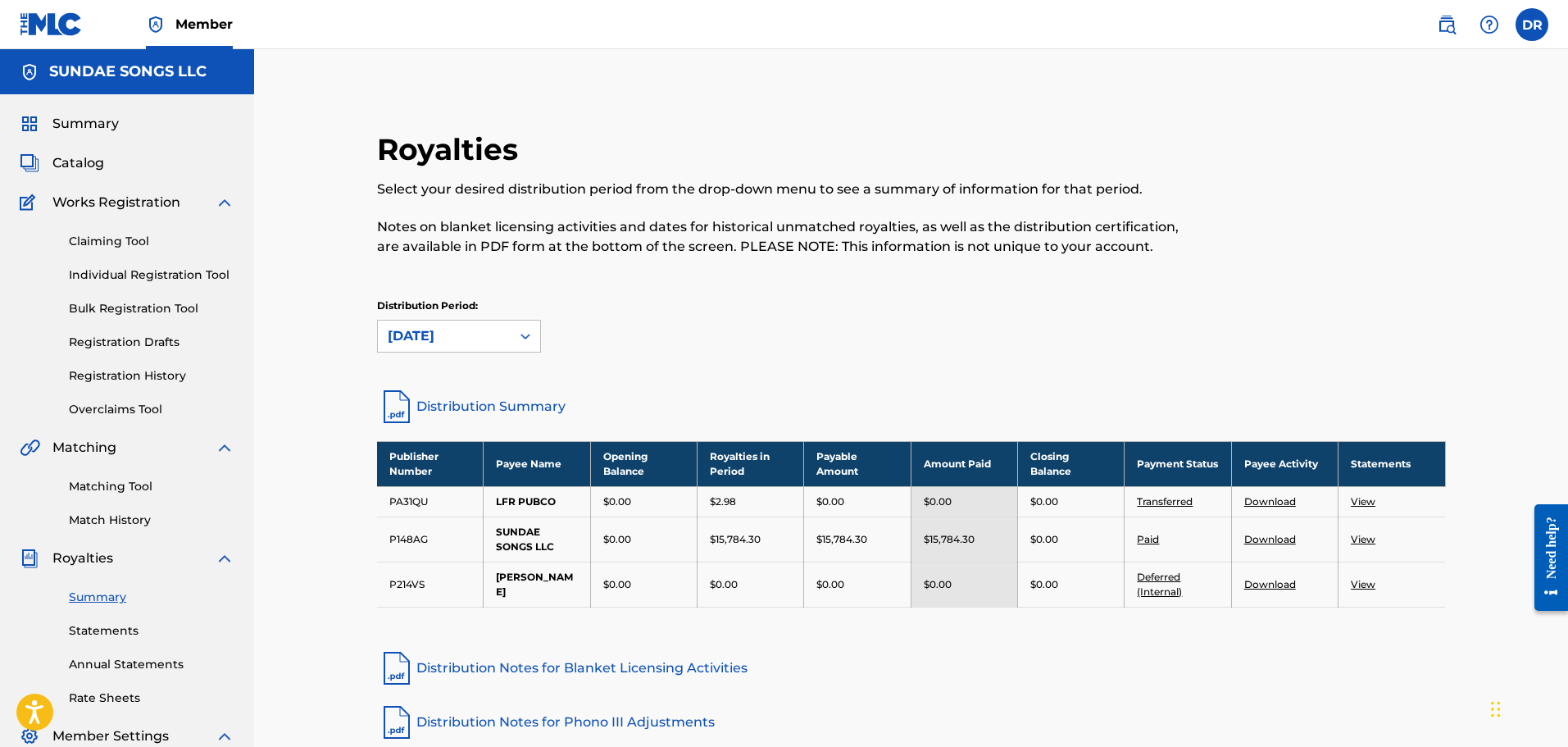
click at [103, 515] on link "Match History" at bounding box center [152, 520] width 166 height 17
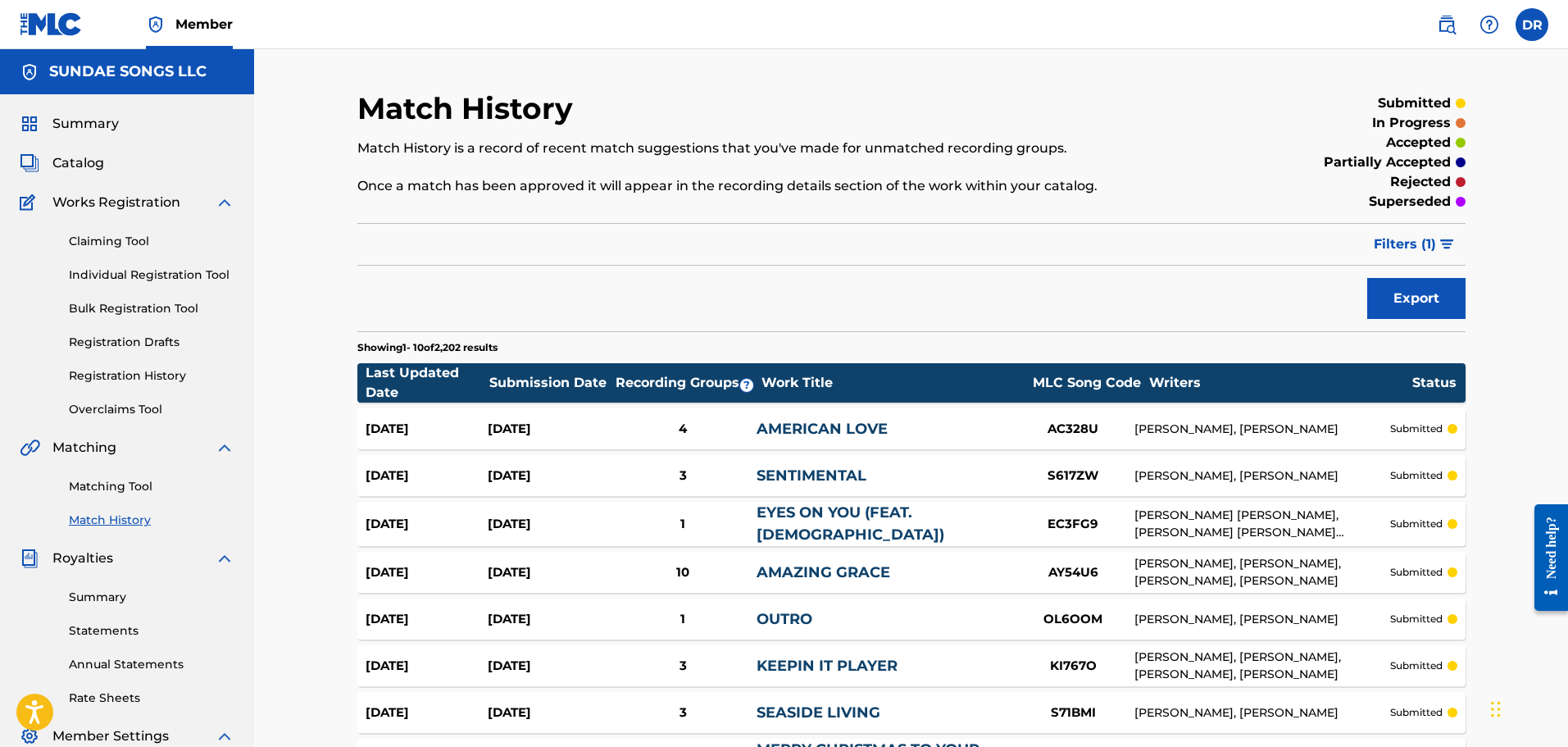
click at [1438, 242] on button "Filters ( 1 )" at bounding box center [1415, 244] width 102 height 41
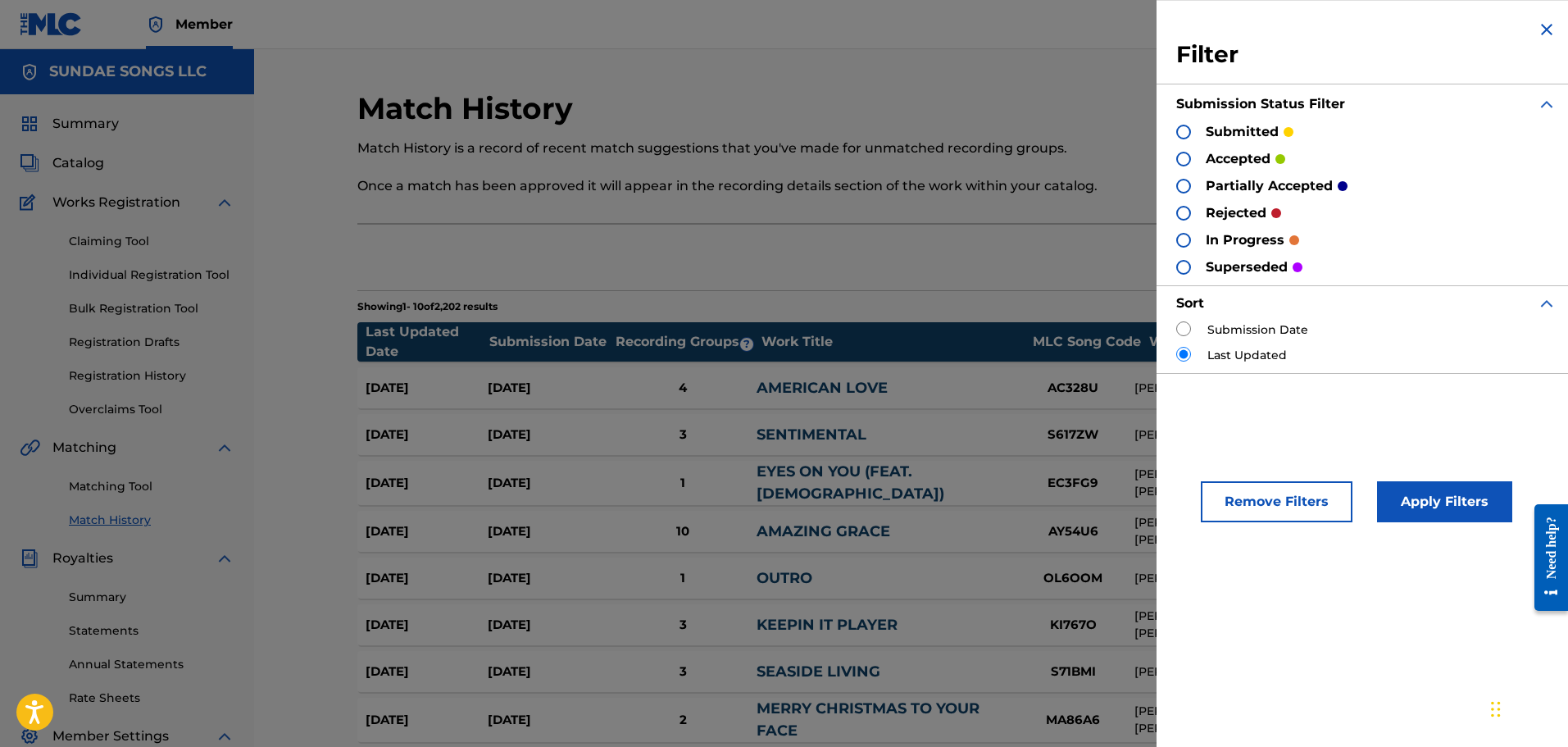
click at [1269, 329] on label "Submission Date" at bounding box center [1258, 330] width 101 height 17
click at [1182, 321] on input "radio" at bounding box center [1183, 328] width 14 height 14
radio input "true"
click at [1464, 501] on button "Apply Filters" at bounding box center [1445, 501] width 135 height 41
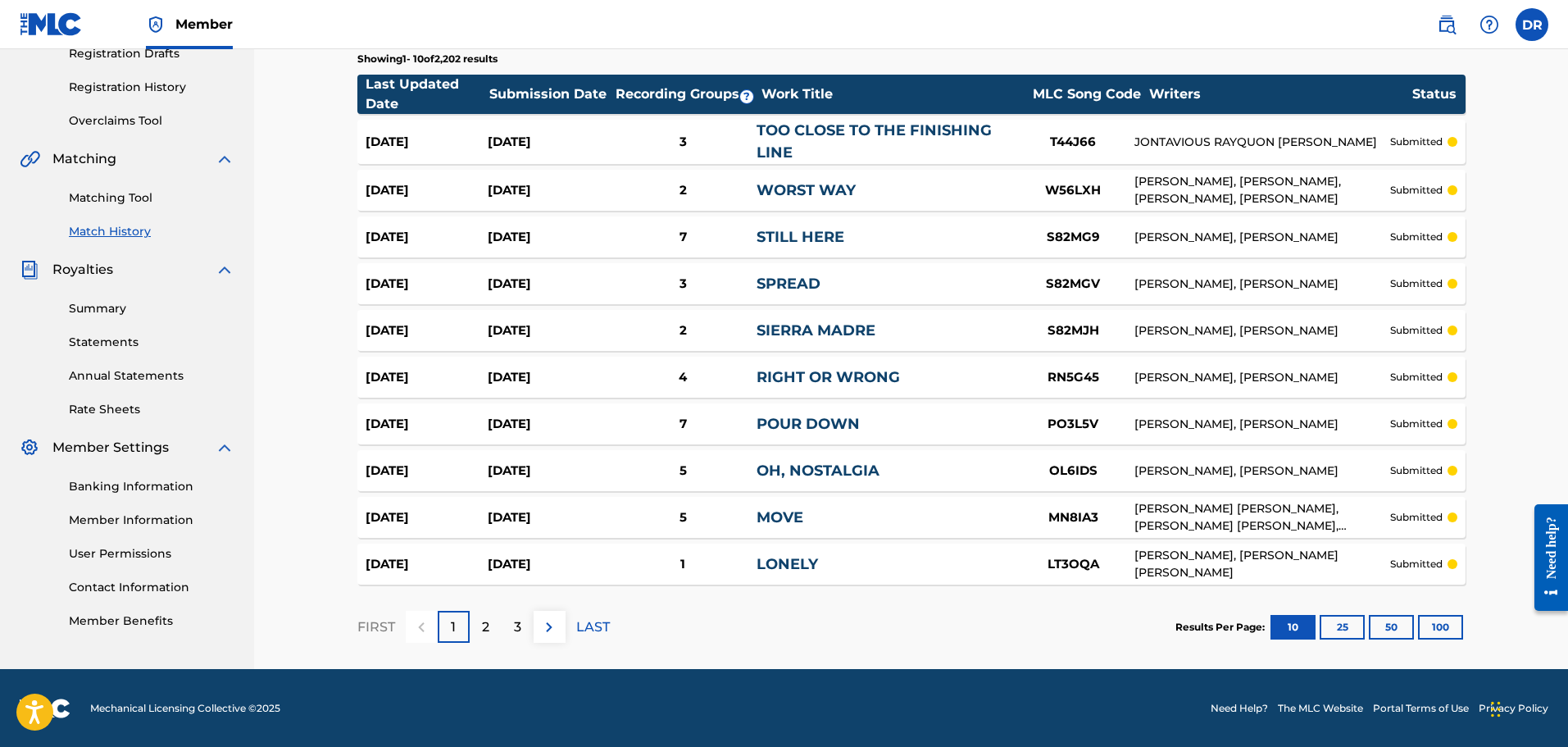
scroll to position [290, 0]
click at [1450, 631] on button "100" at bounding box center [1440, 626] width 45 height 25
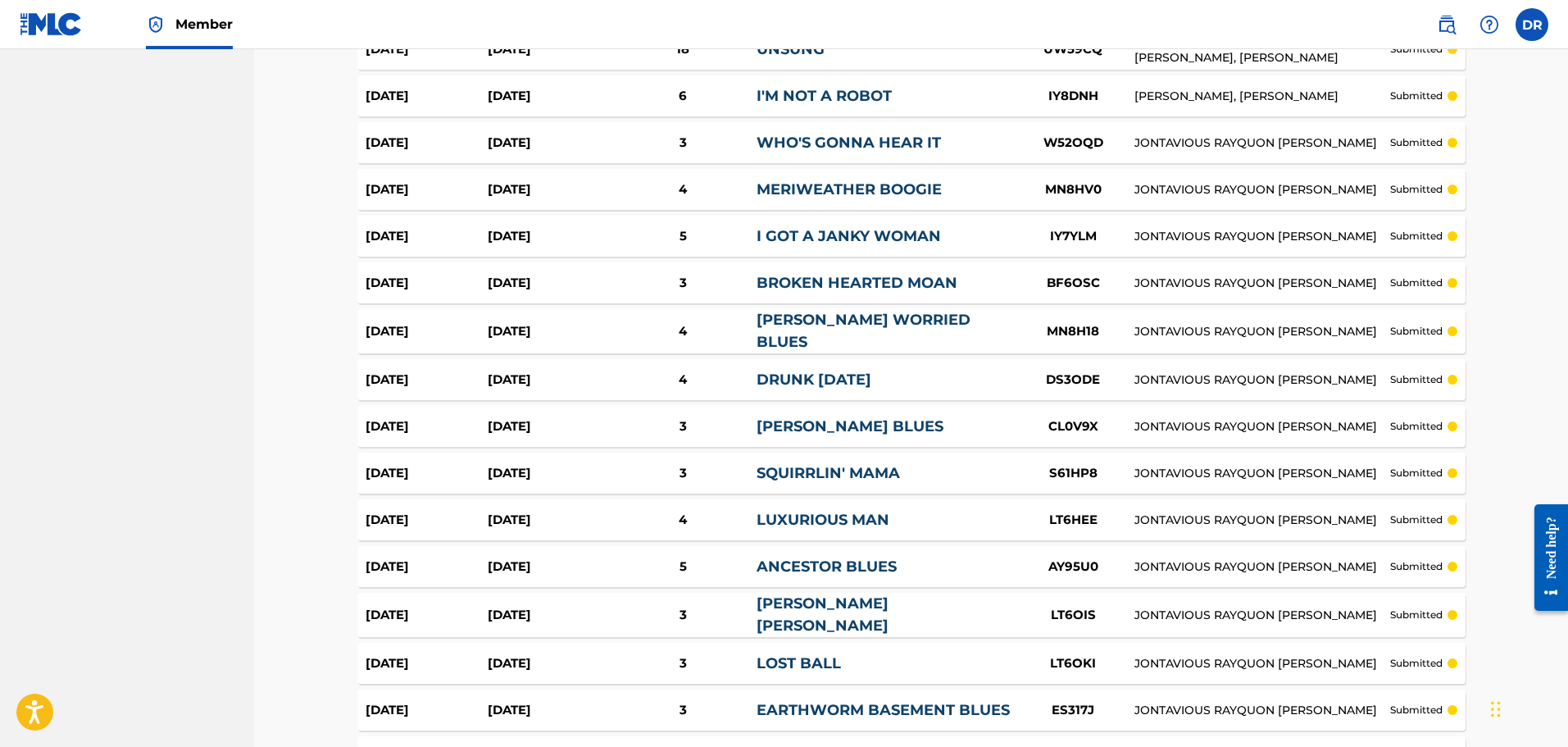
scroll to position [4510, 0]
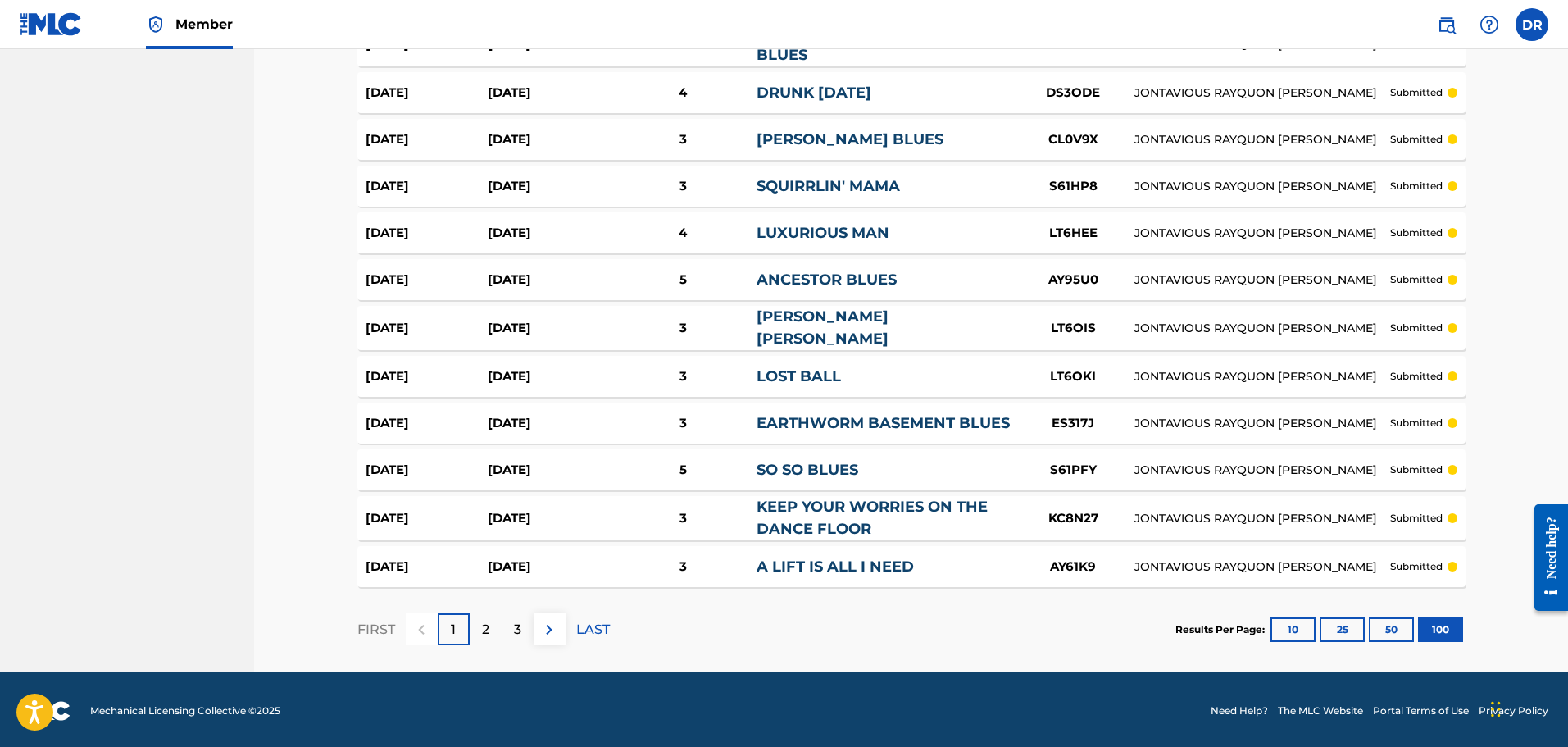
click at [527, 624] on div "3" at bounding box center [518, 629] width 32 height 32
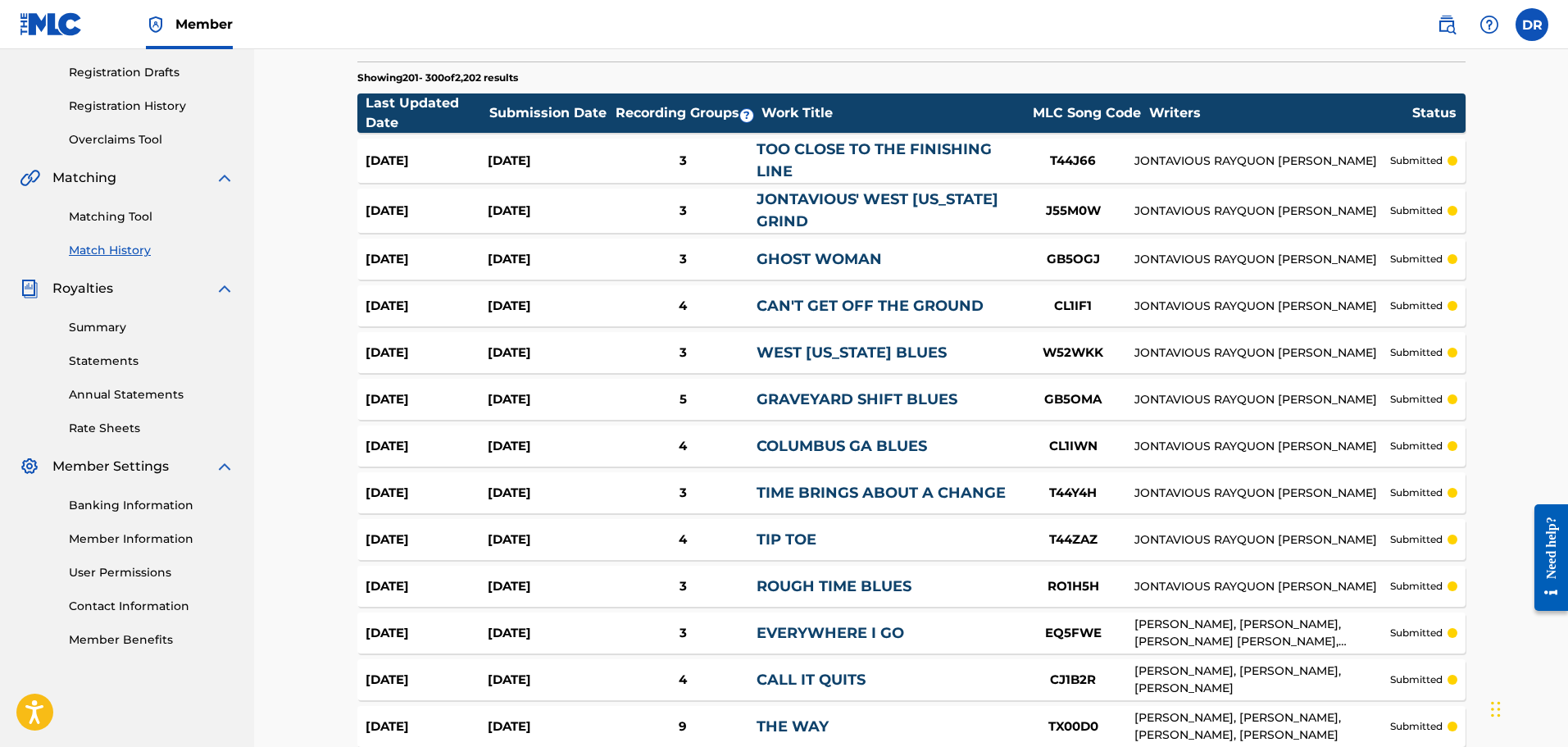
scroll to position [4496, 0]
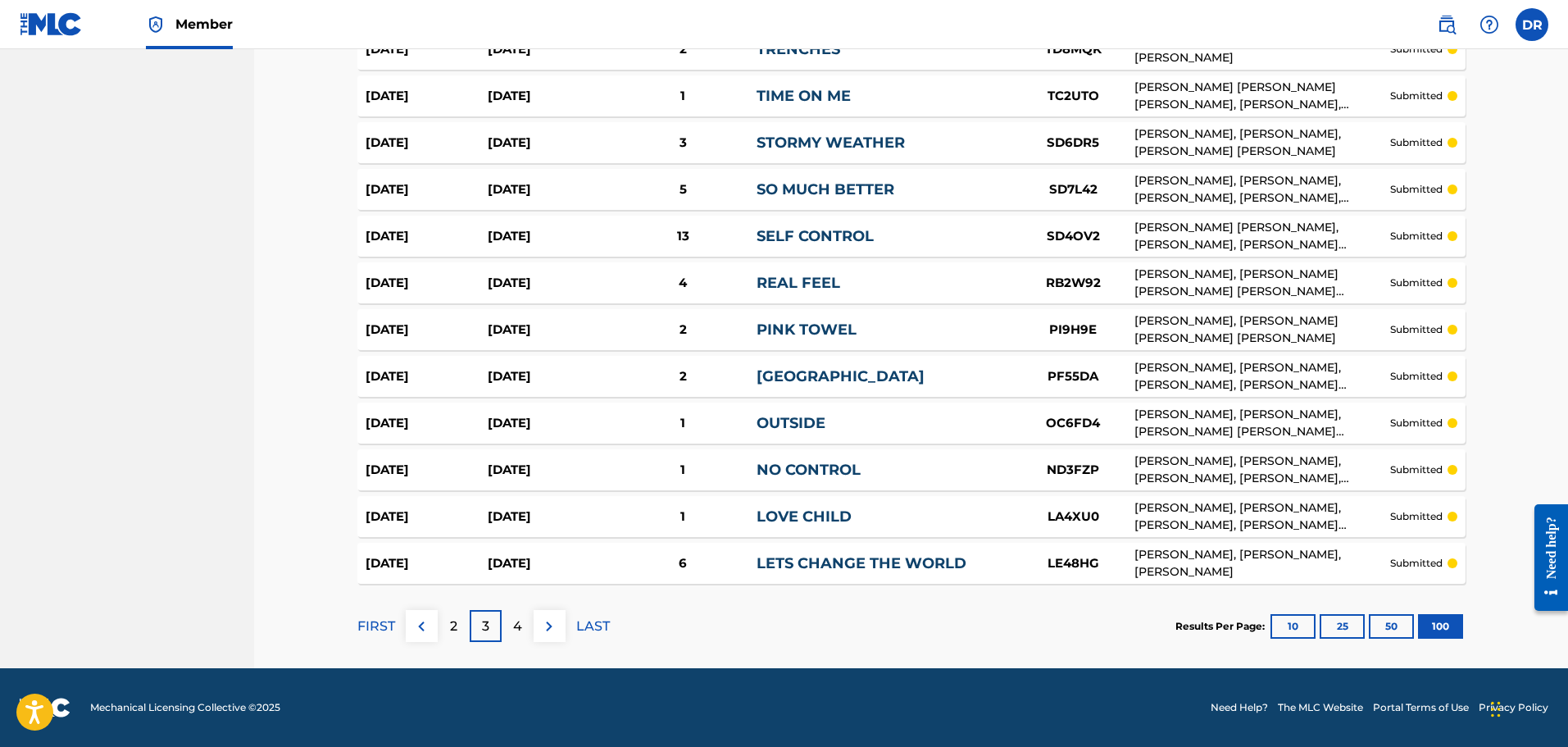
click at [523, 634] on div "4" at bounding box center [518, 626] width 32 height 32
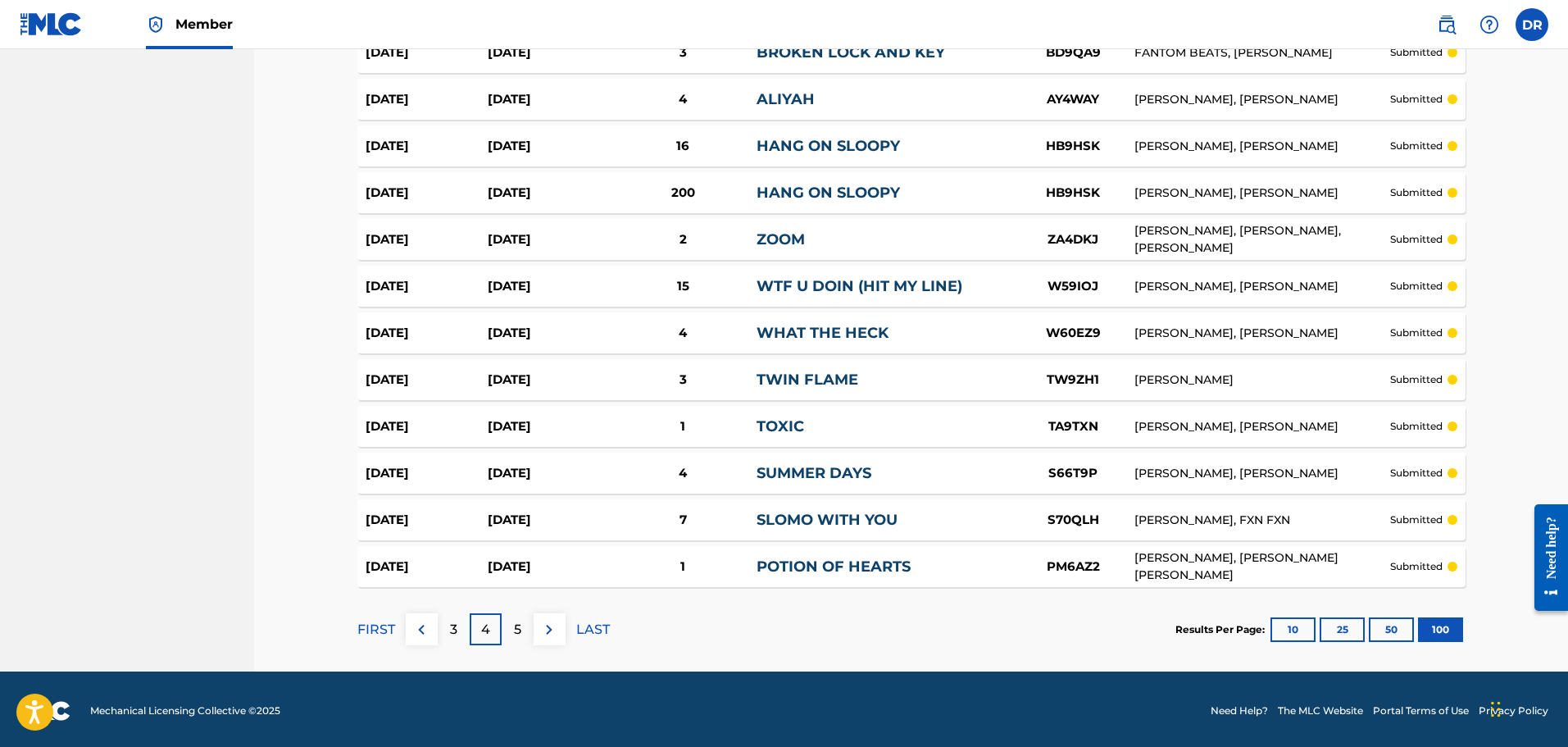
click at [516, 634] on p "5" at bounding box center [518, 629] width 8 height 20
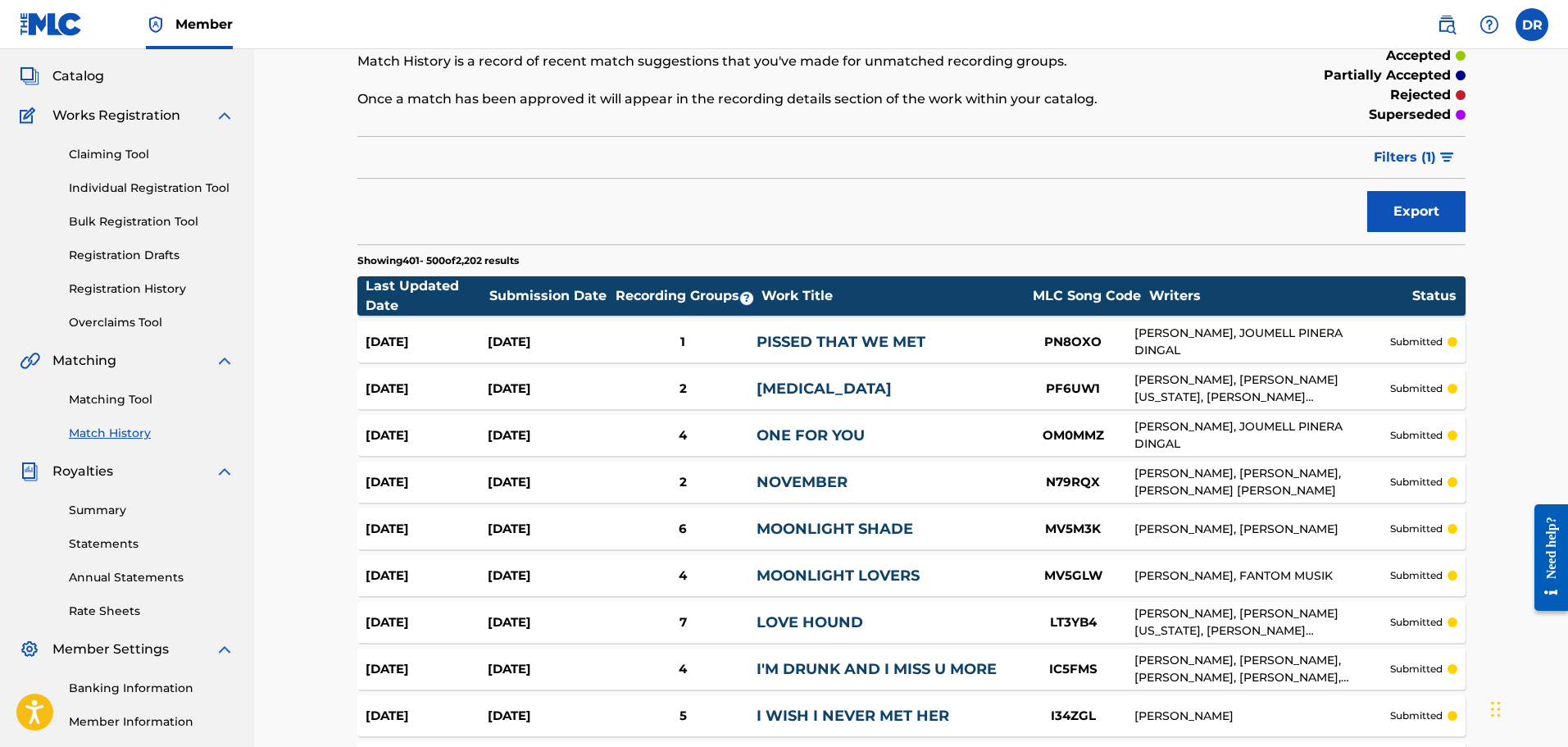
scroll to position [0, 0]
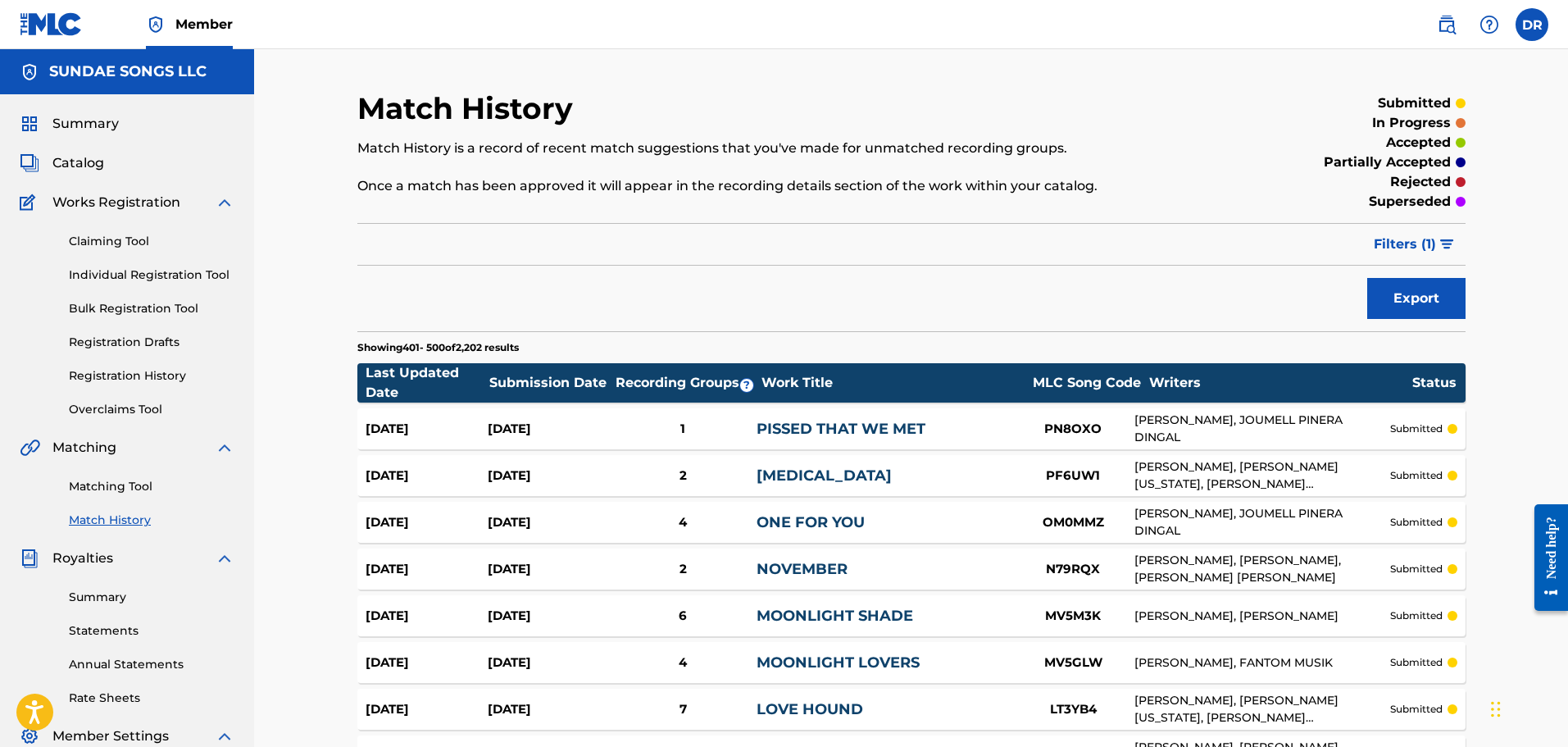
click at [82, 123] on span "Summary" at bounding box center [86, 124] width 67 height 20
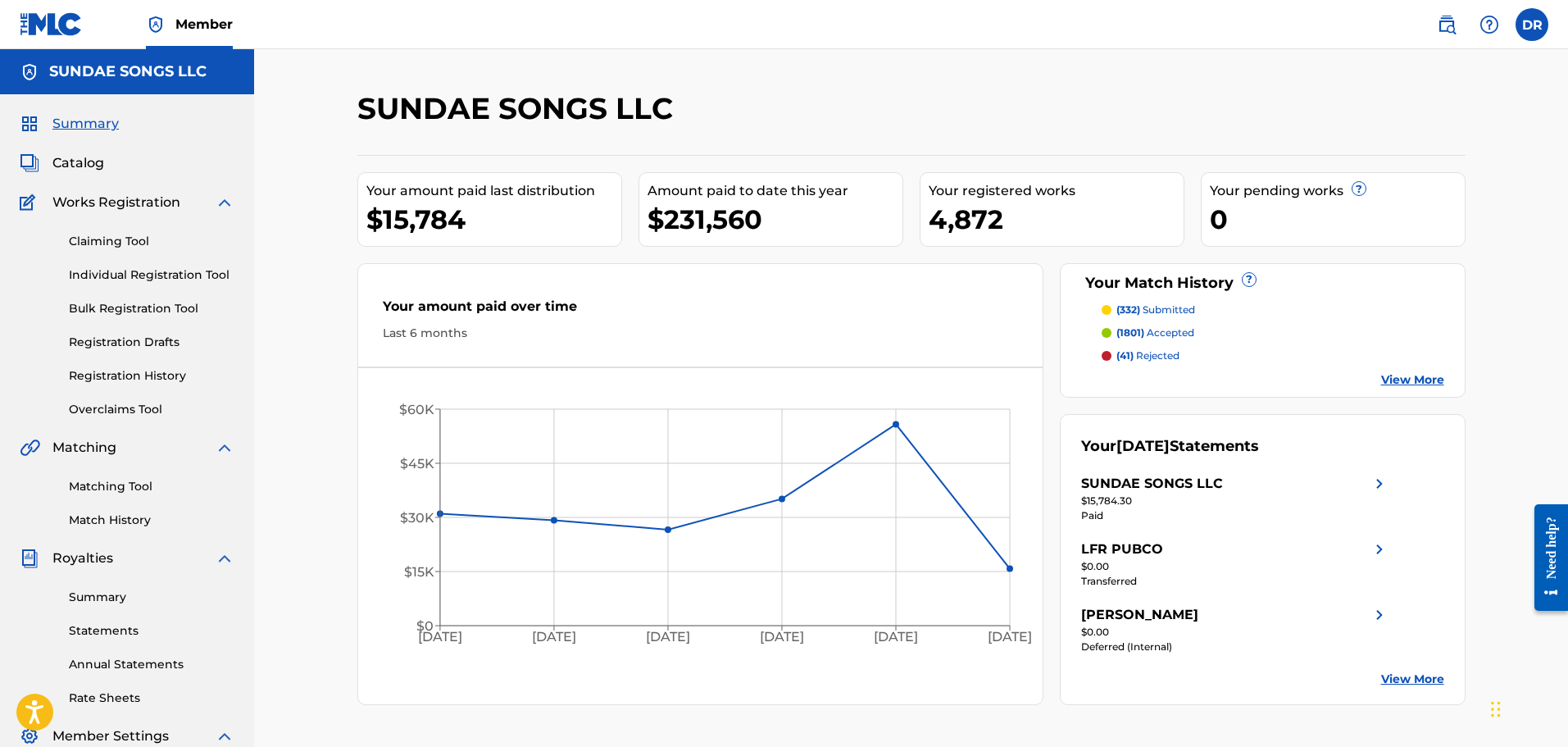
click at [1148, 310] on p "(332) submitted" at bounding box center [1155, 309] width 79 height 14
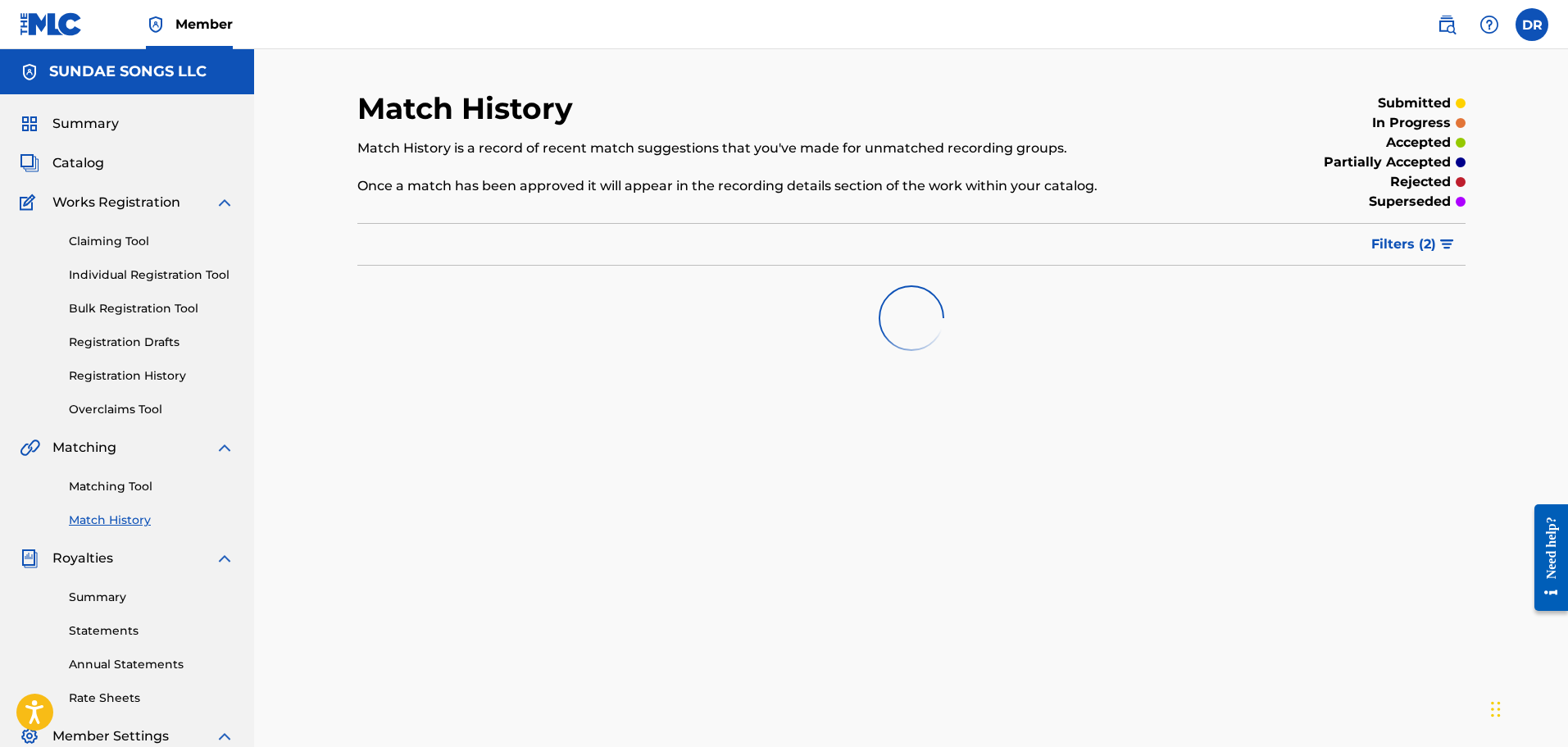
click at [78, 126] on span "Summary" at bounding box center [86, 124] width 67 height 20
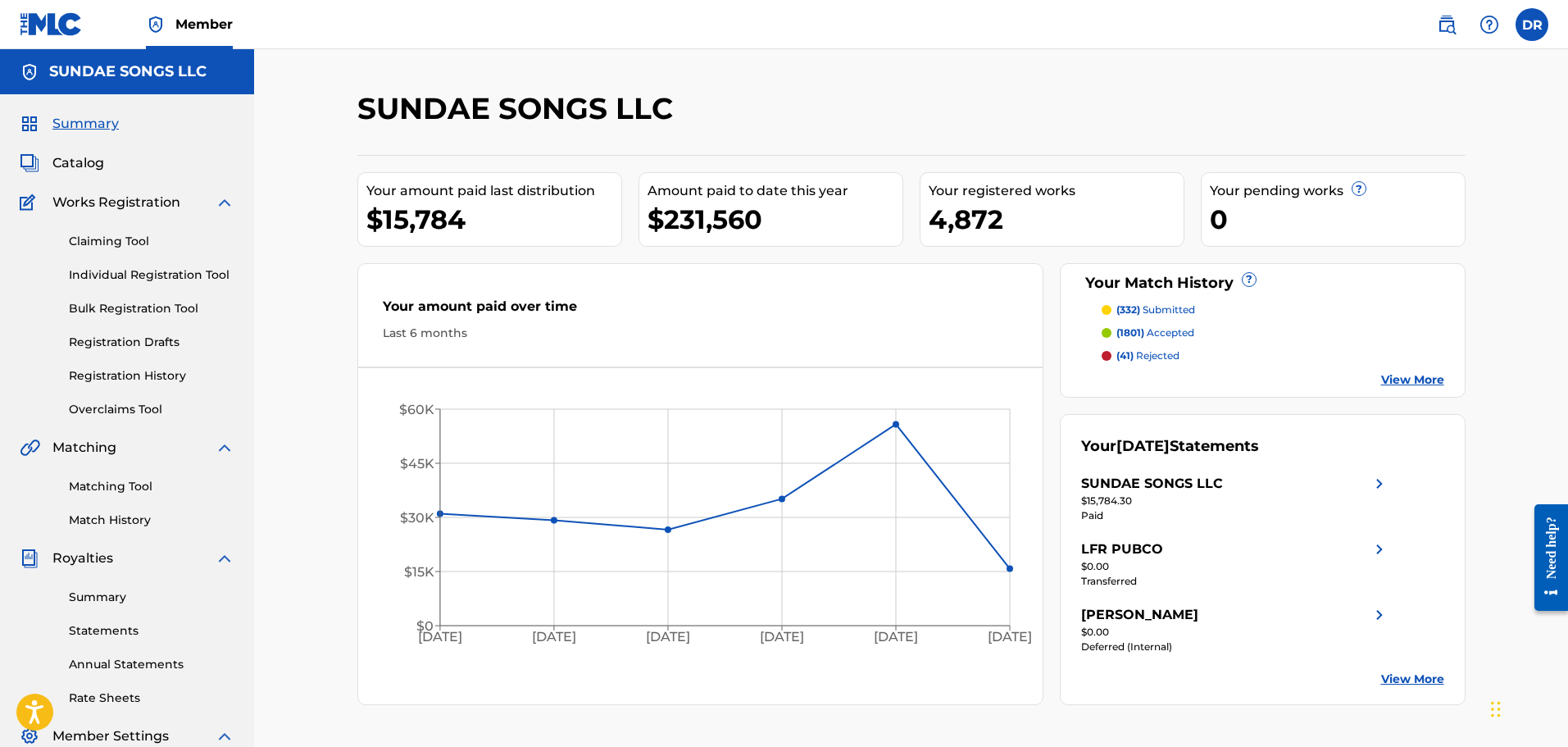
click at [1415, 377] on link "View More" at bounding box center [1413, 380] width 63 height 17
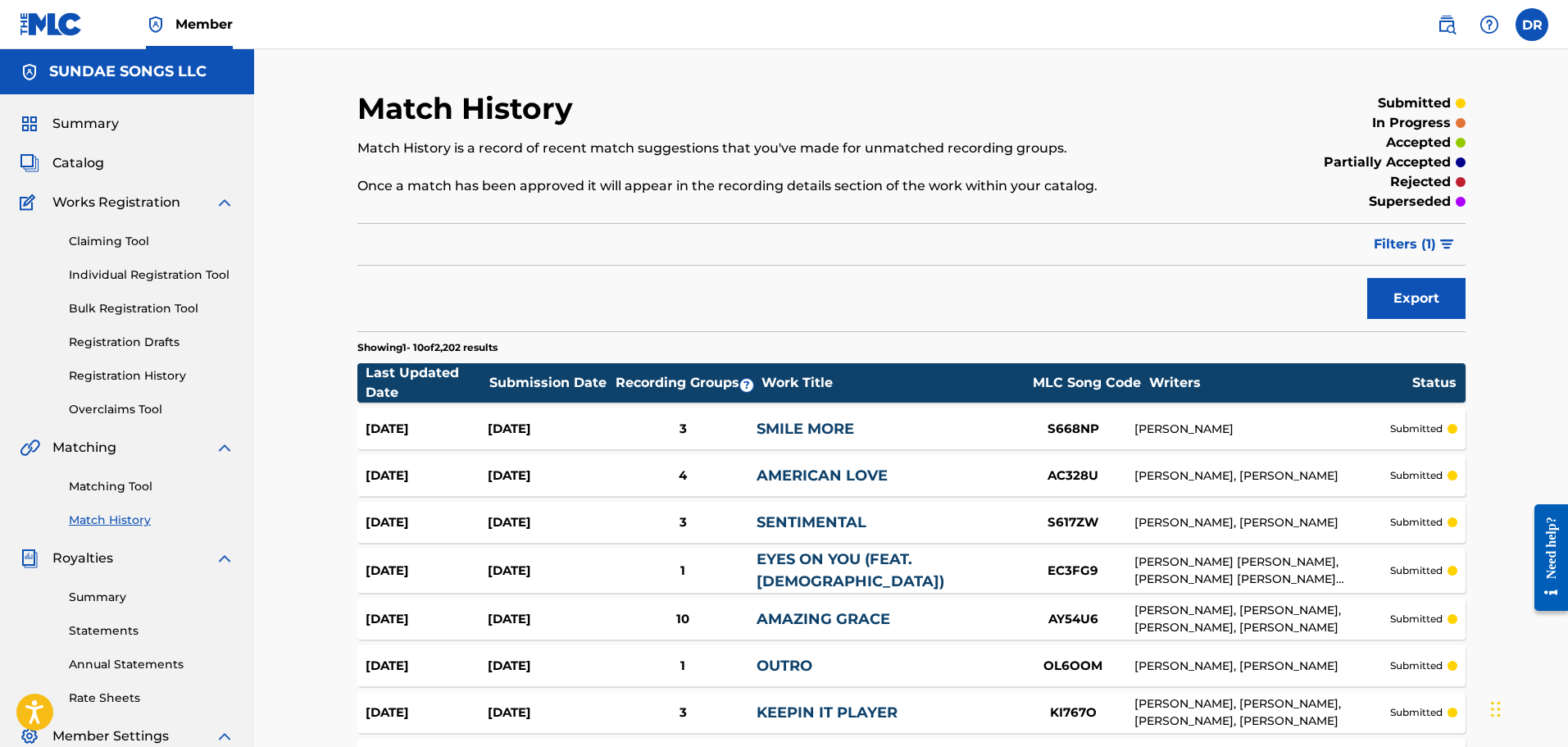
click at [98, 240] on link "Claiming Tool" at bounding box center [152, 241] width 166 height 17
